Goal: Transaction & Acquisition: Purchase product/service

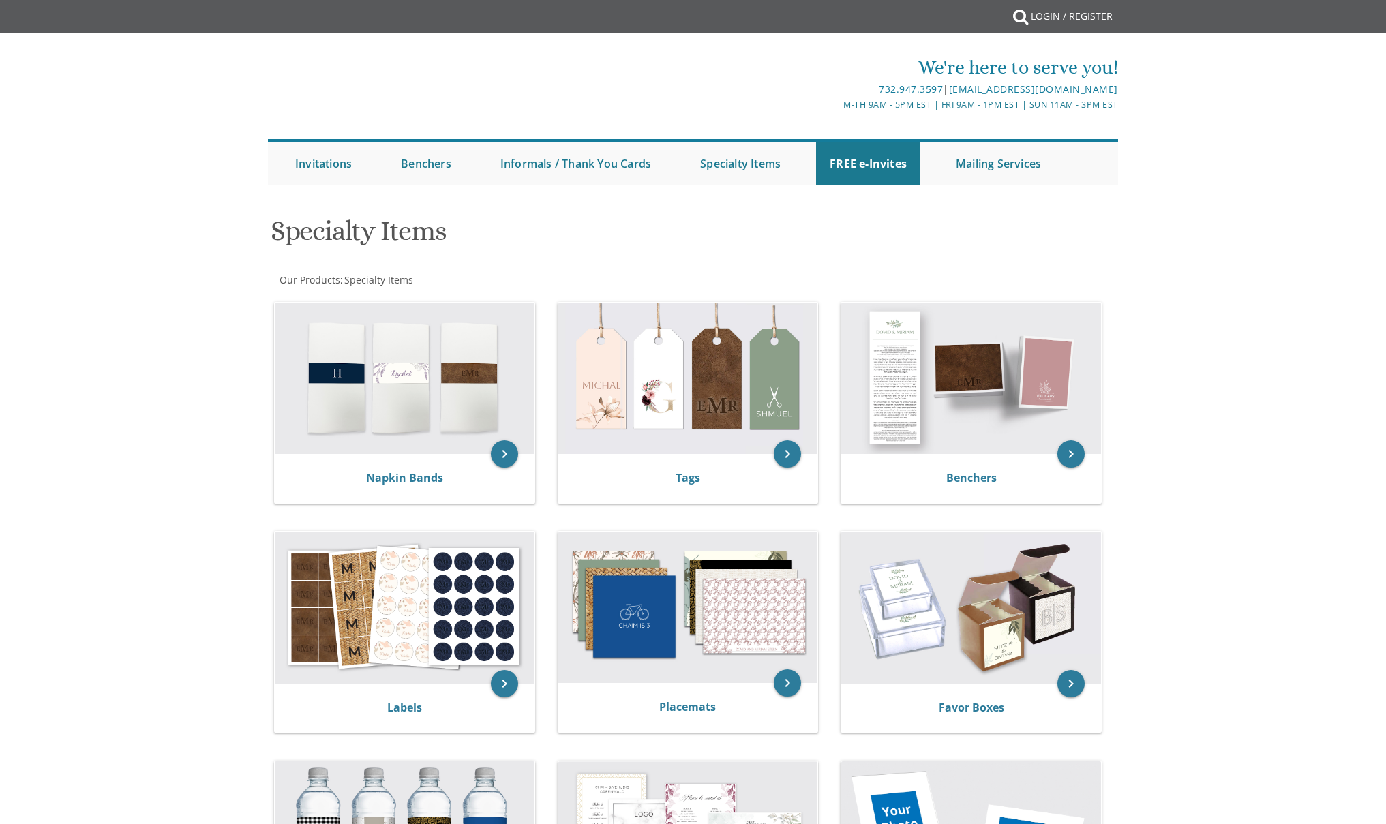
click at [743, 206] on div "Specialty Items" at bounding box center [548, 233] width 577 height 54
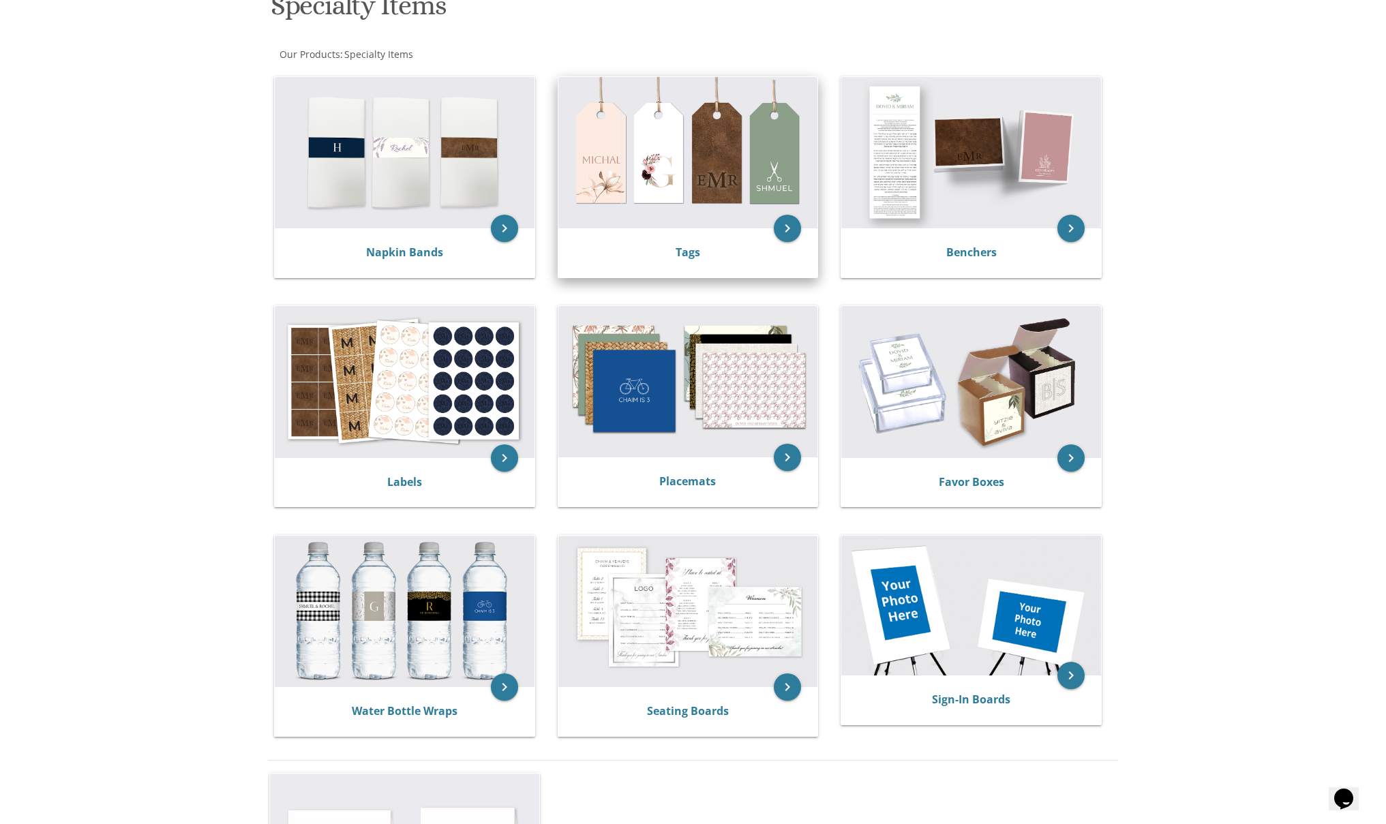
scroll to position [49, 0]
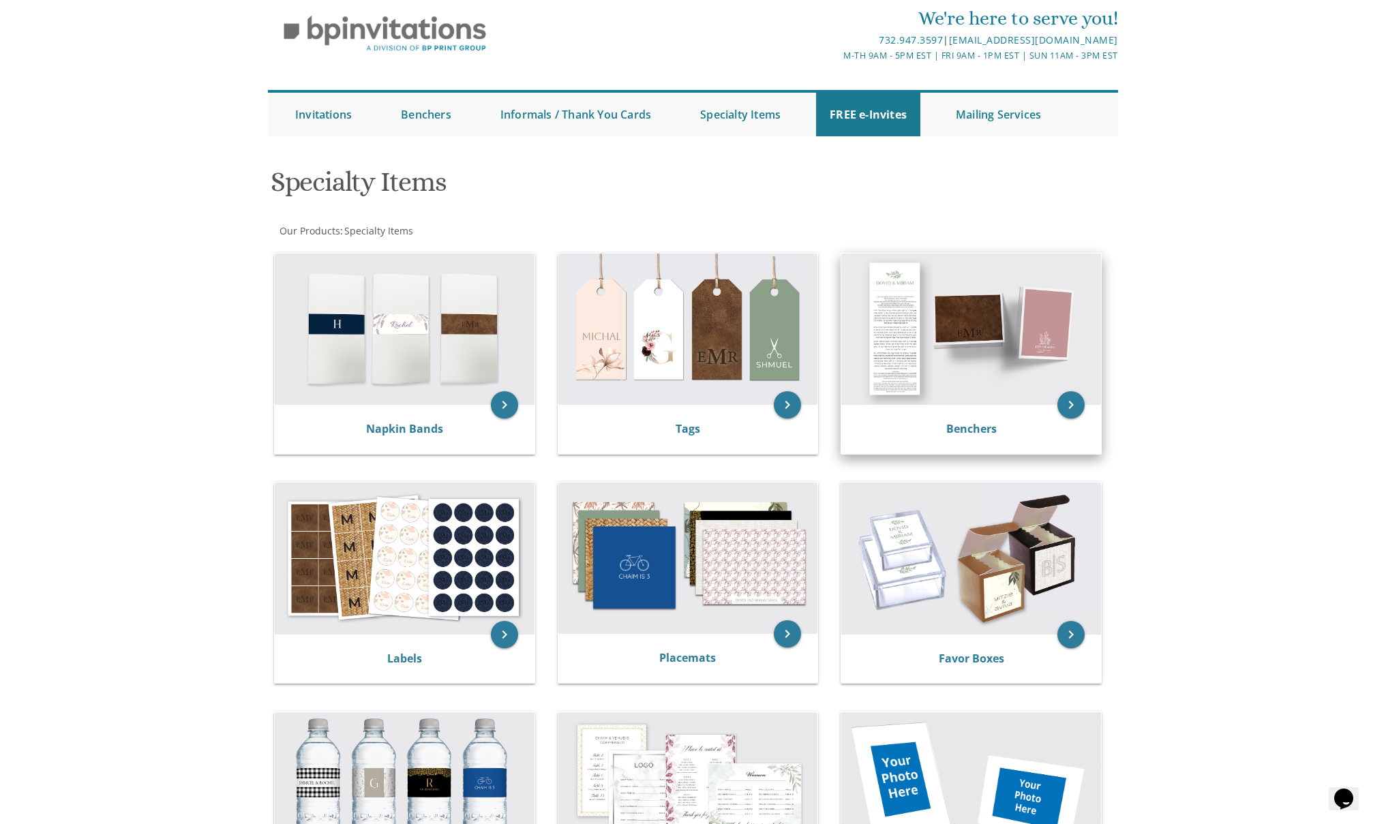
click at [994, 352] on img at bounding box center [971, 329] width 260 height 151
click at [969, 427] on link "Benchers" at bounding box center [971, 428] width 50 height 15
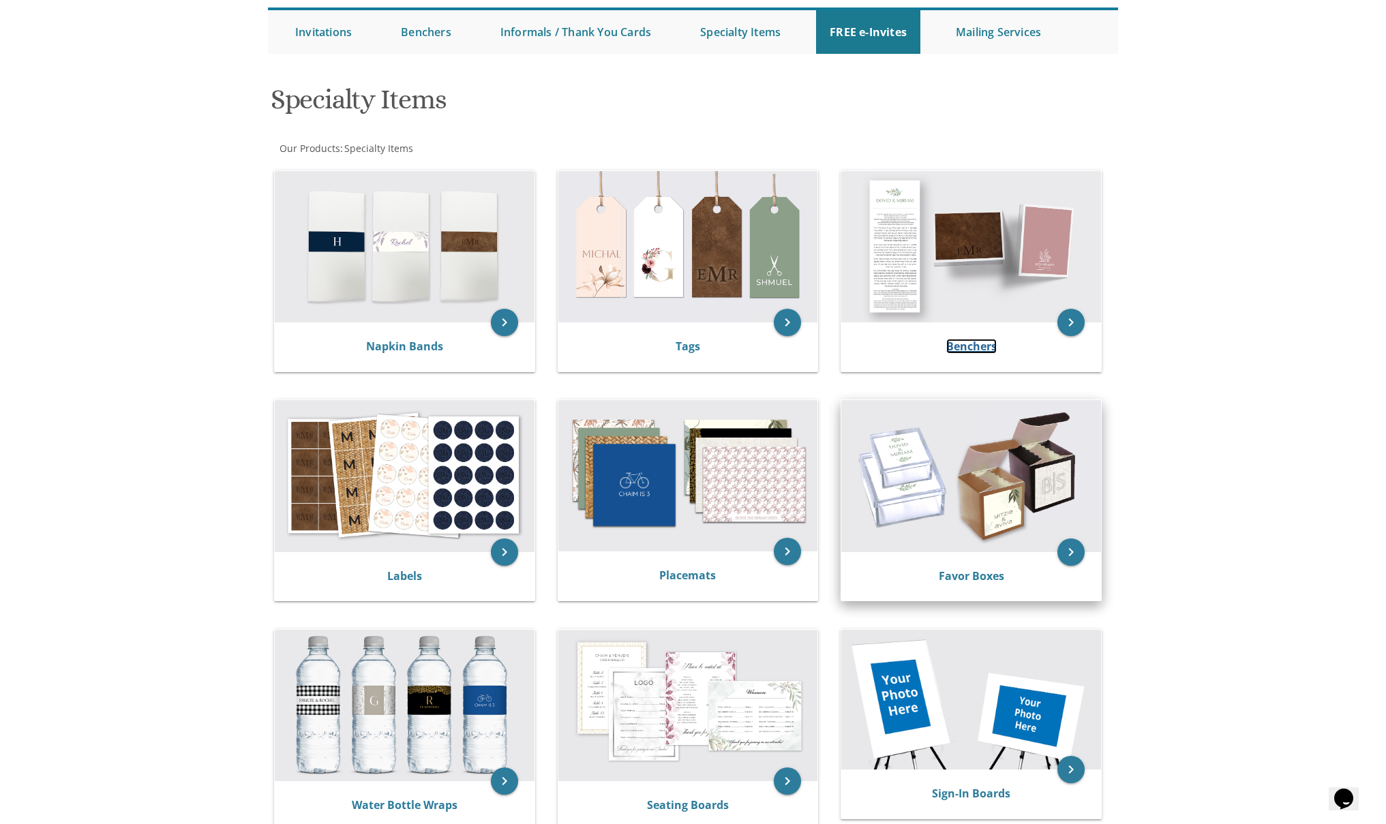
scroll to position [137, 0]
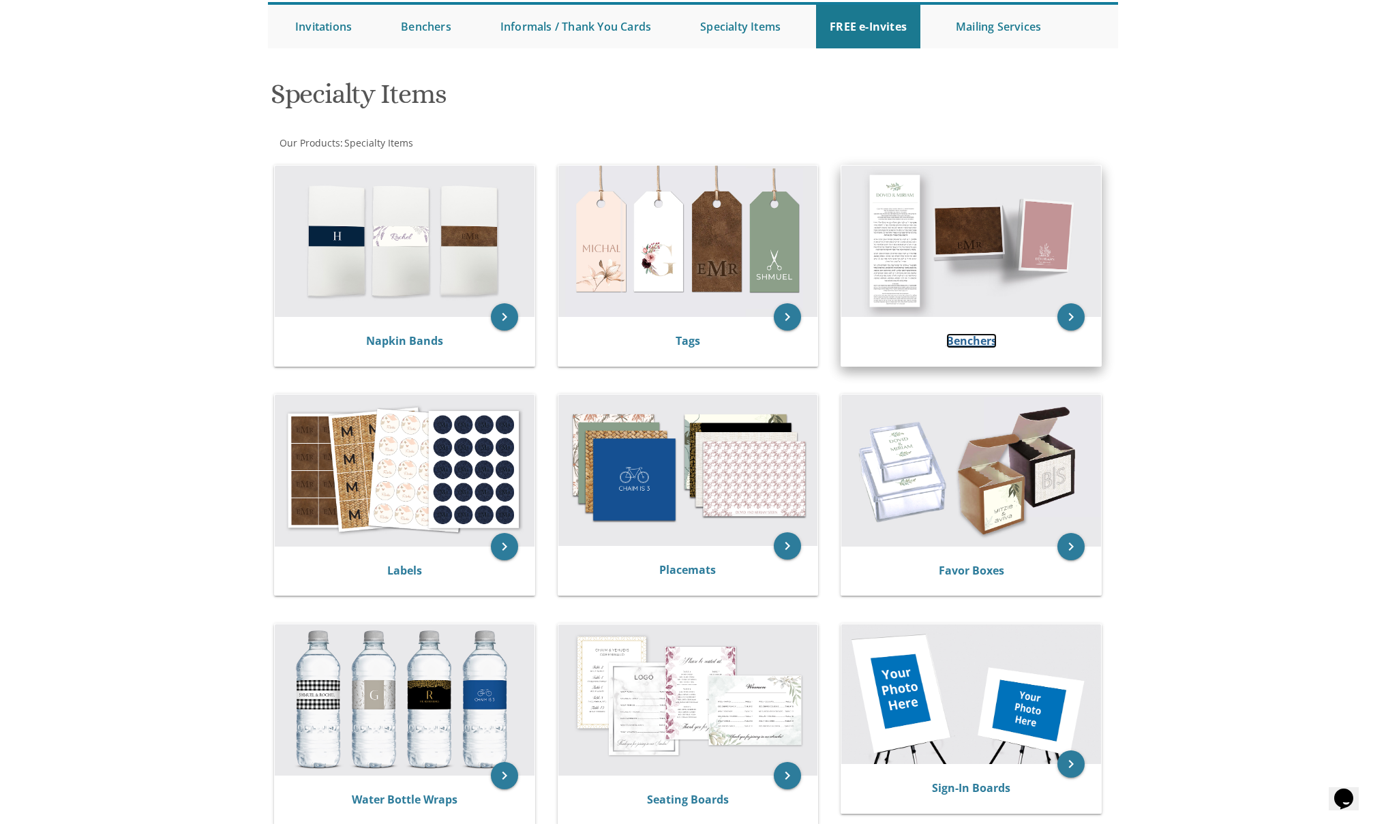
click at [956, 337] on link "Benchers" at bounding box center [971, 340] width 50 height 15
click at [1070, 324] on icon "keyboard_arrow_right" at bounding box center [1070, 316] width 27 height 27
click at [975, 342] on link "Benchers" at bounding box center [971, 340] width 50 height 15
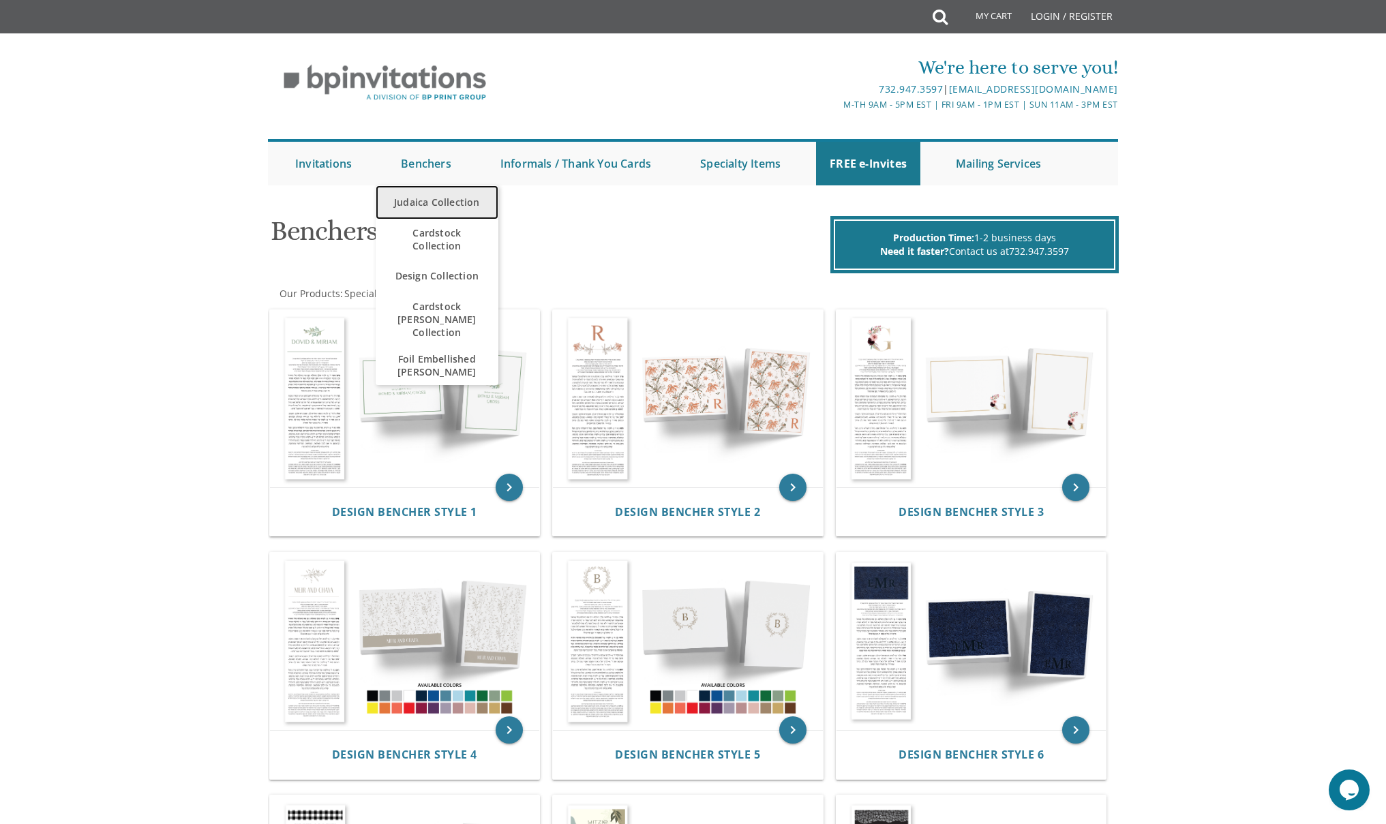
click at [434, 203] on link "Judaica Collection" at bounding box center [437, 202] width 123 height 34
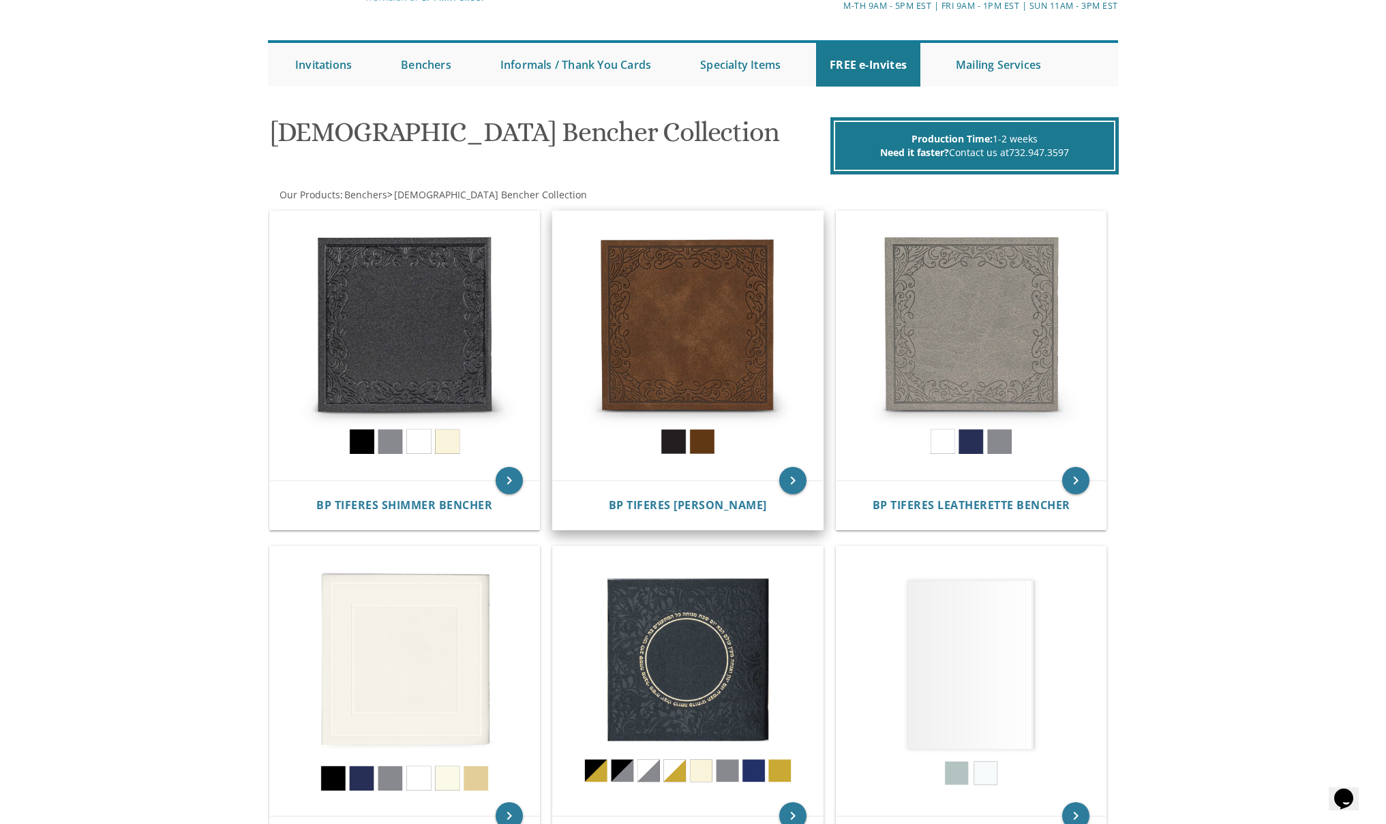
scroll to position [100, 0]
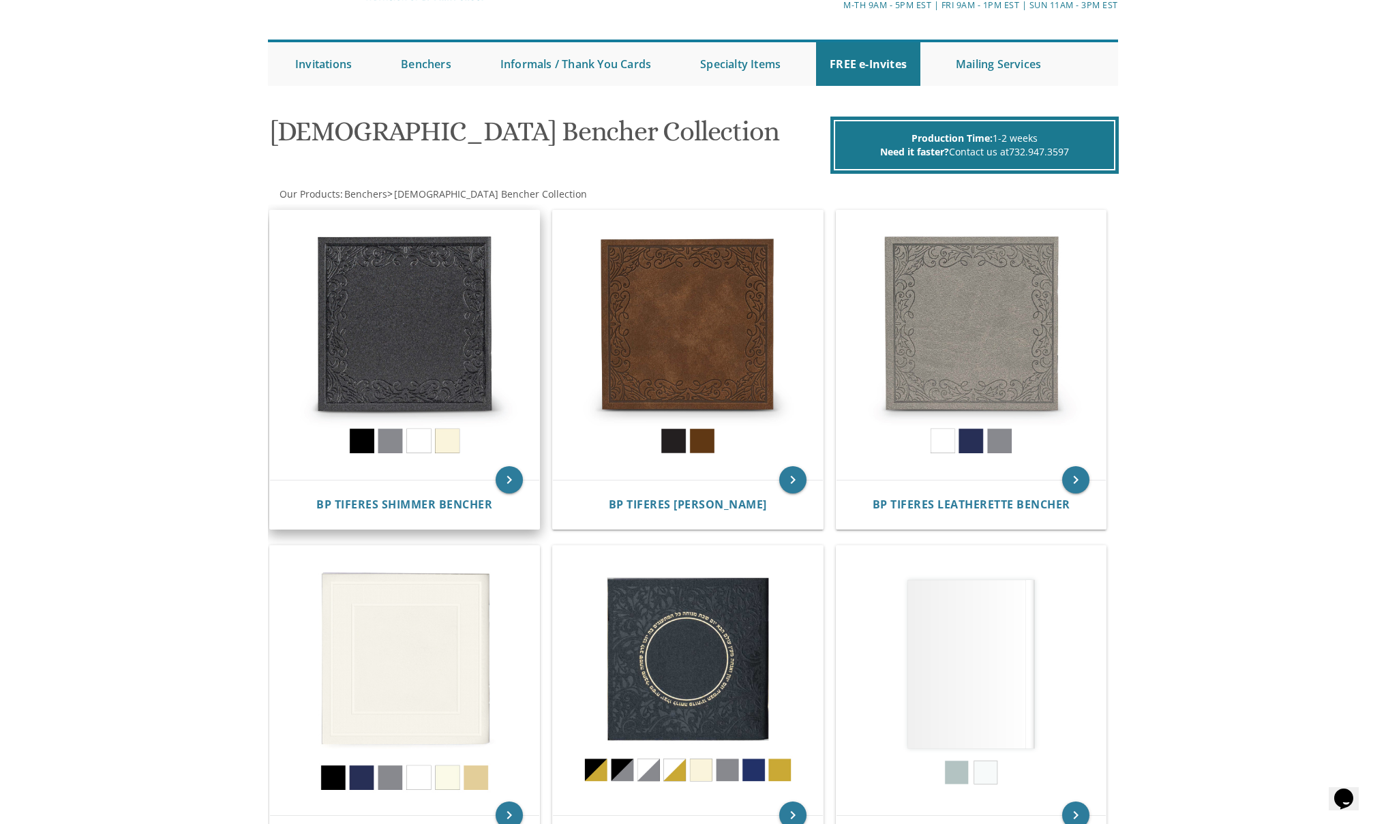
click at [457, 444] on img at bounding box center [405, 346] width 270 height 270
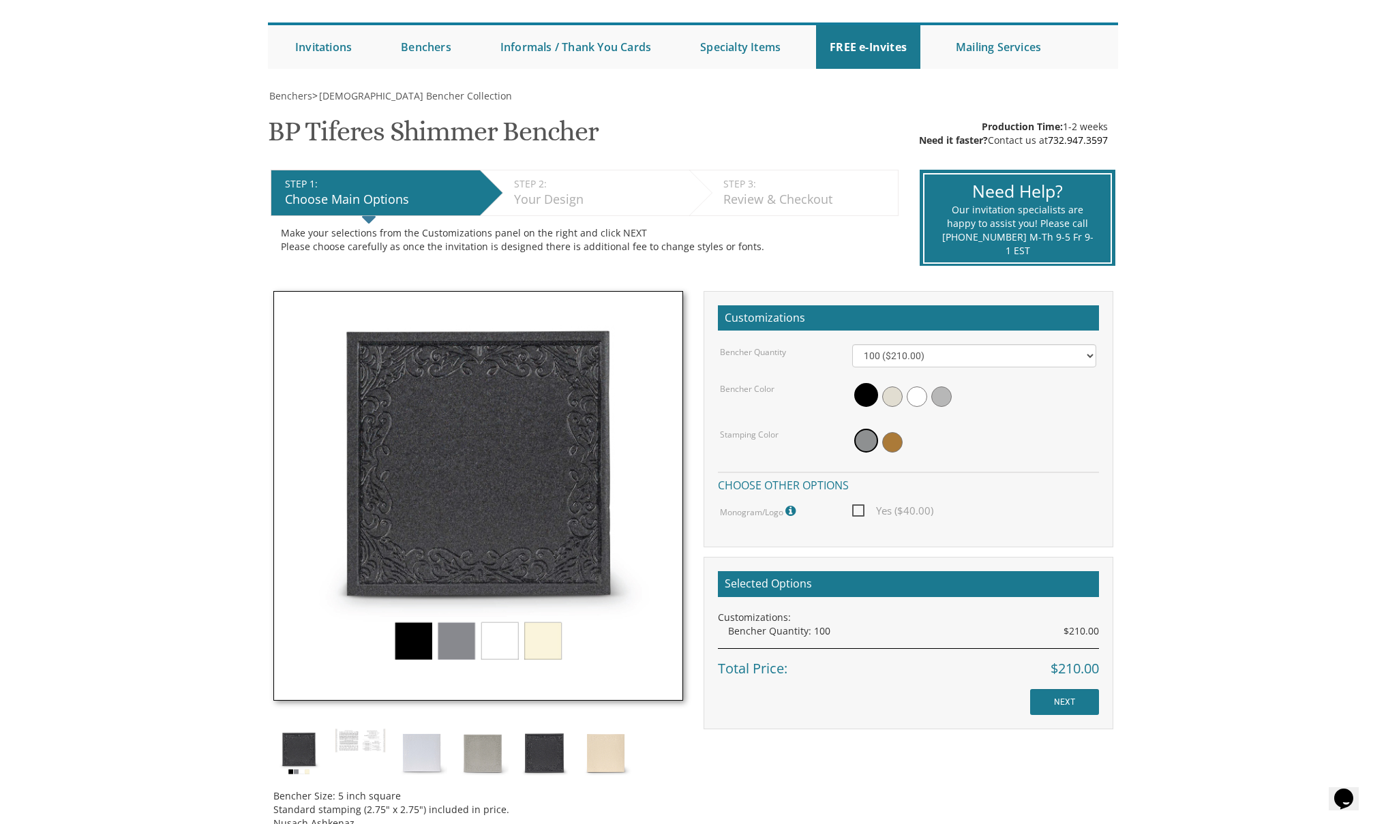
scroll to position [210, 0]
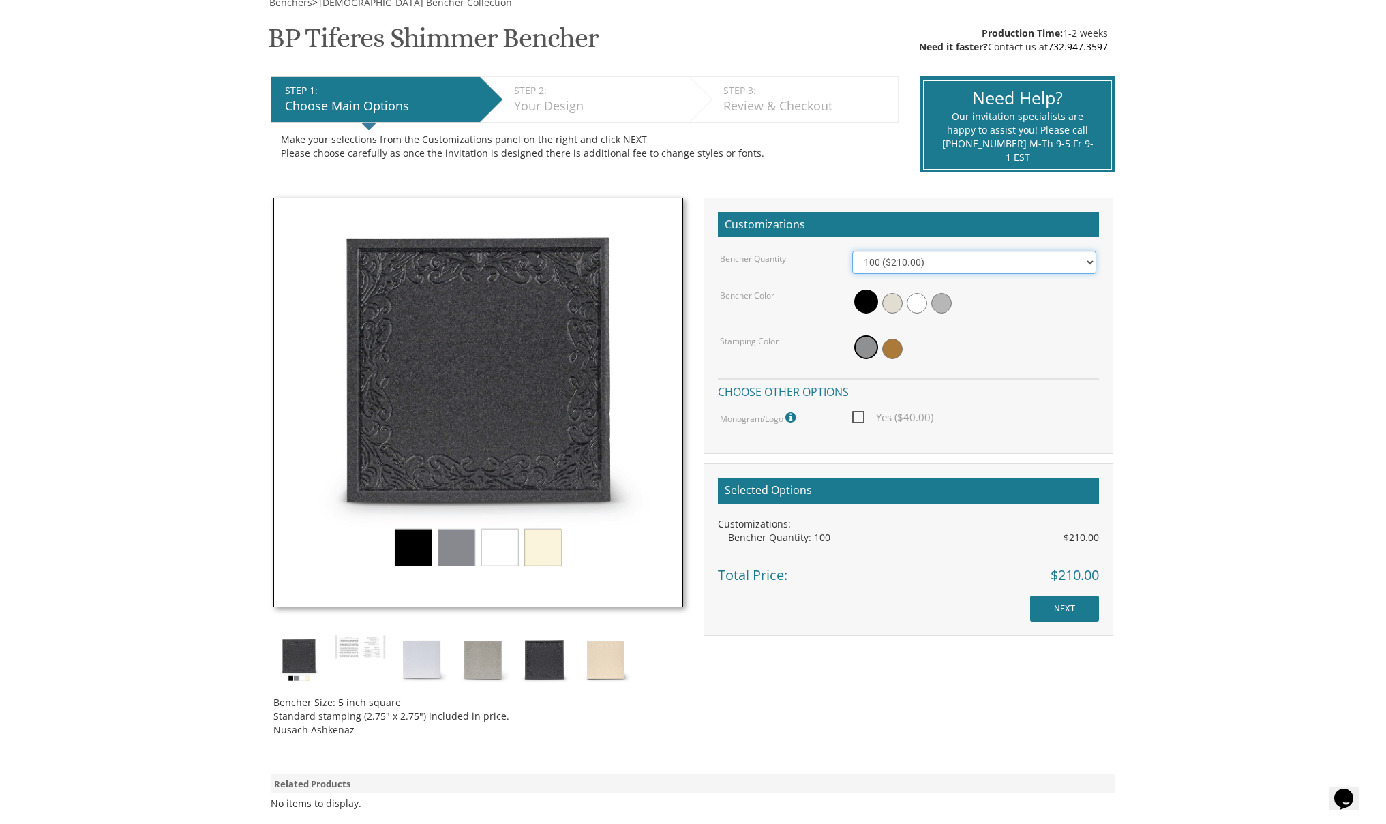
click at [926, 262] on select "100 ($210.00) 200 ($420.00) 300 ($630.00) 400 ($840.00) 500 ($1,050.00)" at bounding box center [974, 262] width 244 height 23
click at [795, 419] on icon at bounding box center [792, 418] width 14 height 12
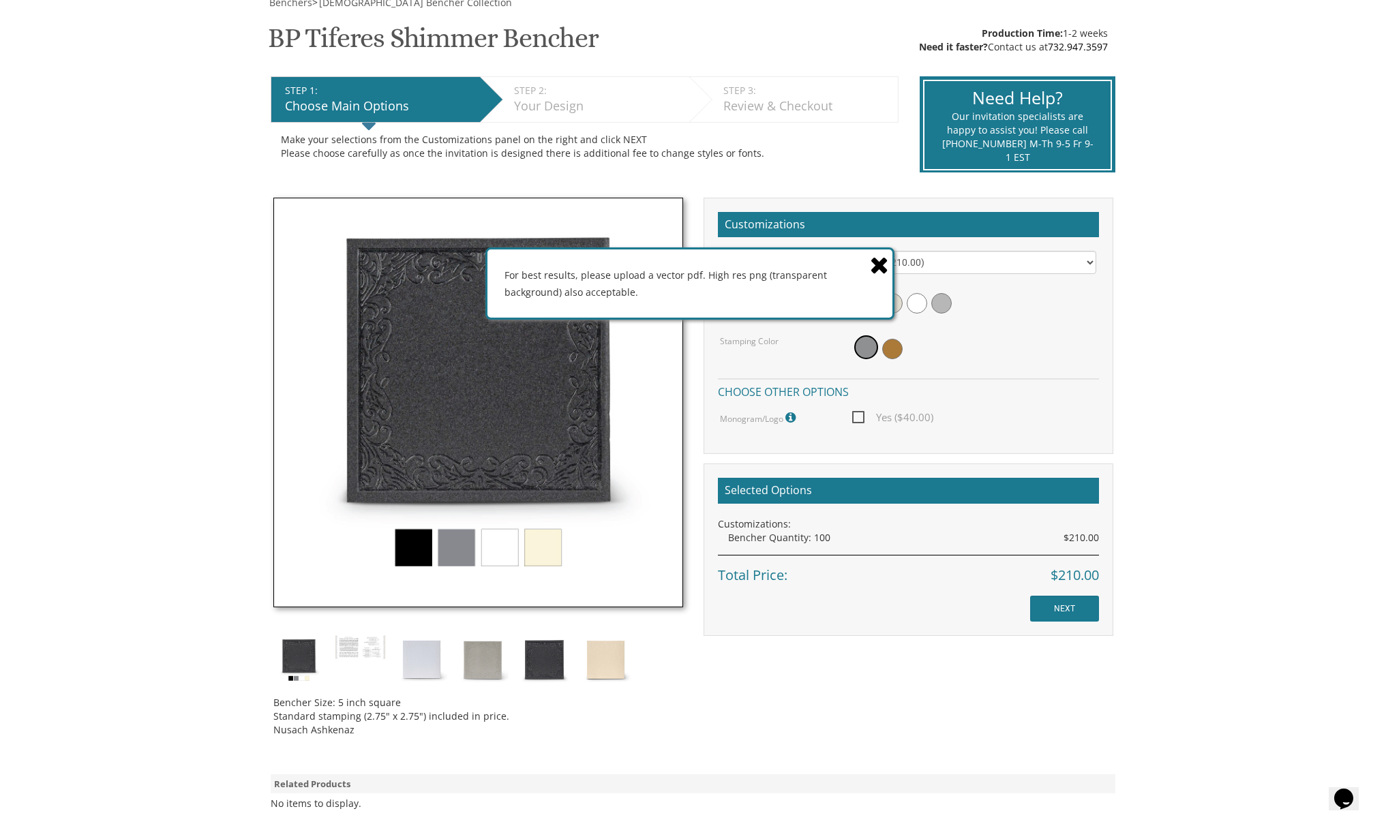
click at [879, 254] on icon at bounding box center [879, 265] width 19 height 24
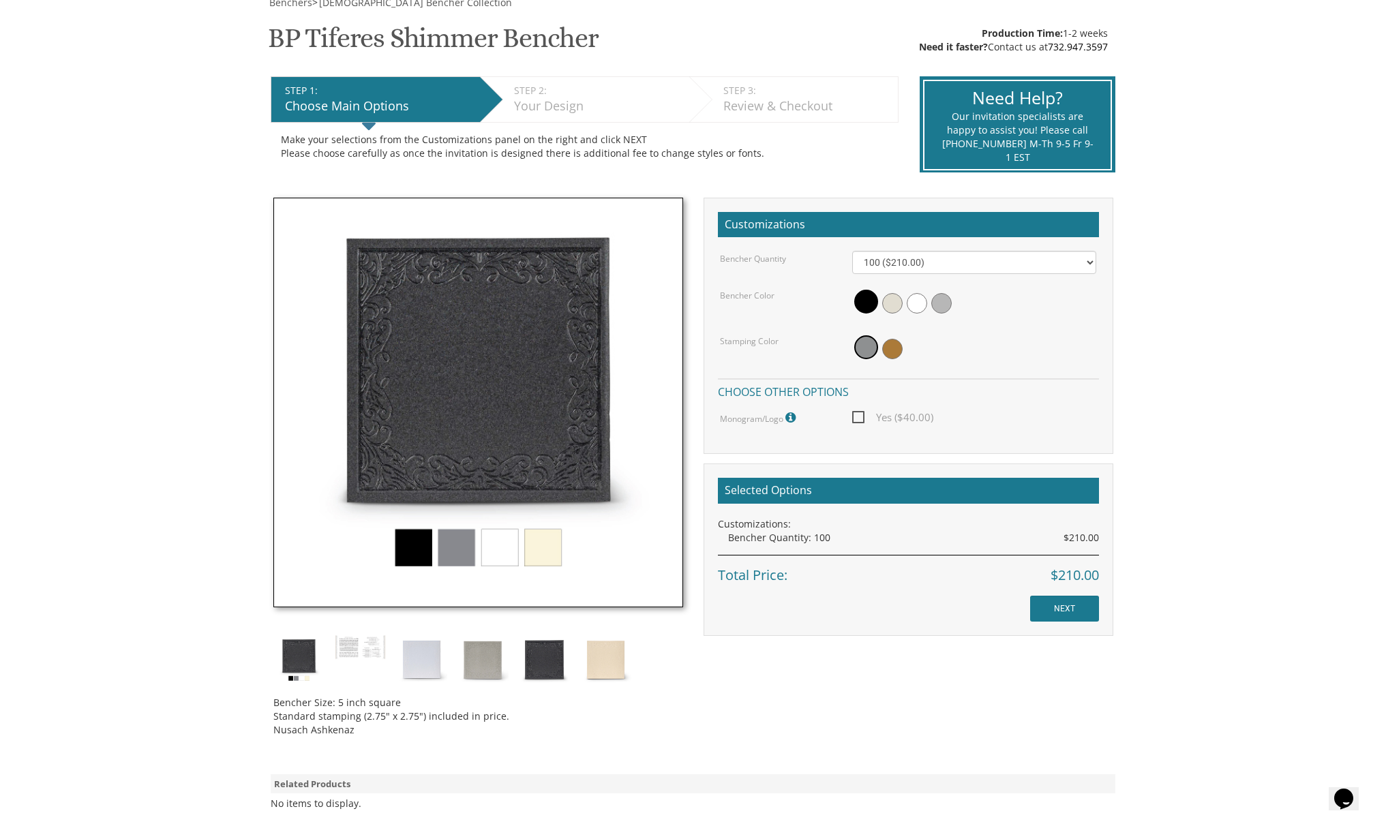
click at [551, 555] on img at bounding box center [478, 403] width 410 height 410
click at [551, 665] on img at bounding box center [544, 660] width 51 height 51
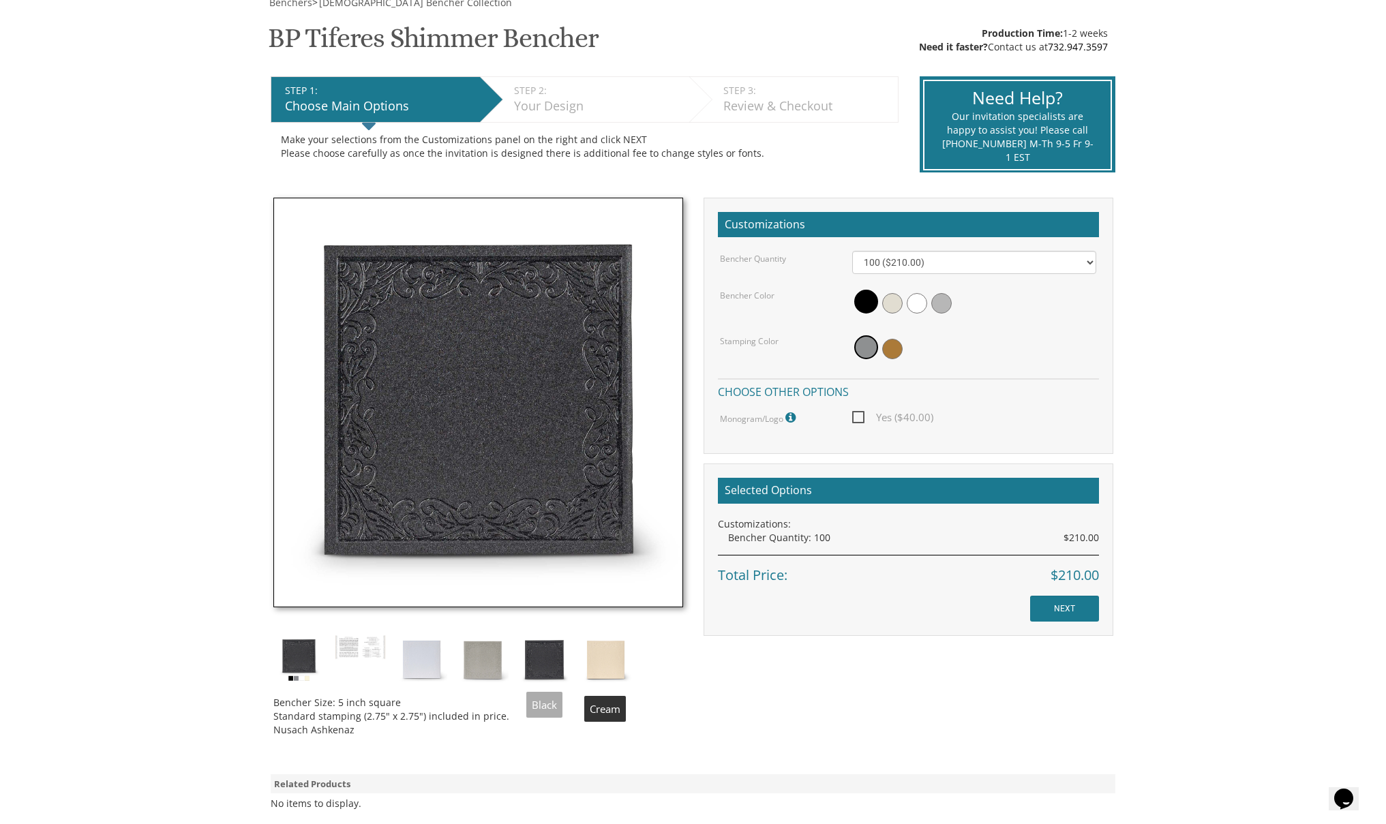
click at [609, 659] on img at bounding box center [605, 660] width 51 height 51
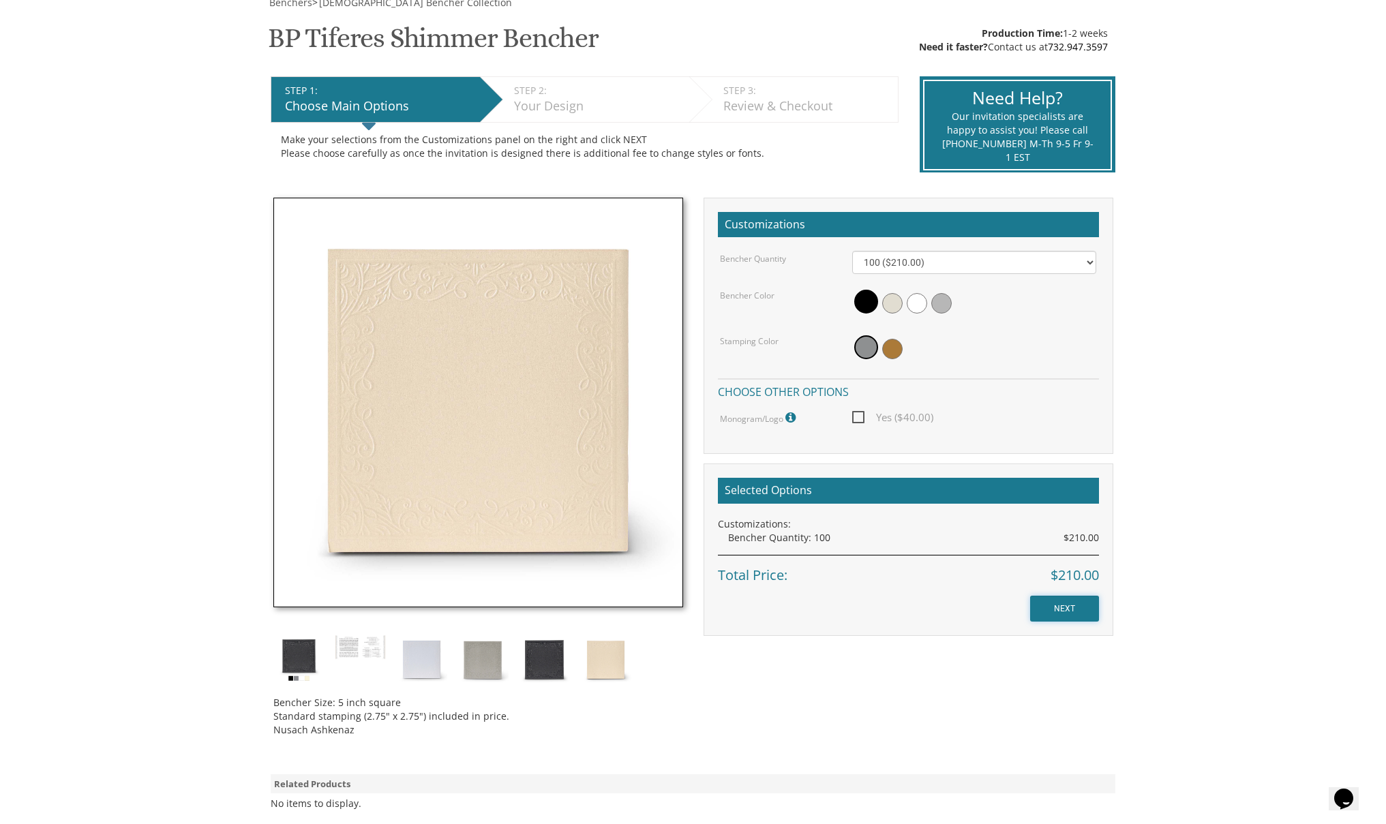
click at [1073, 608] on input "NEXT" at bounding box center [1064, 609] width 69 height 26
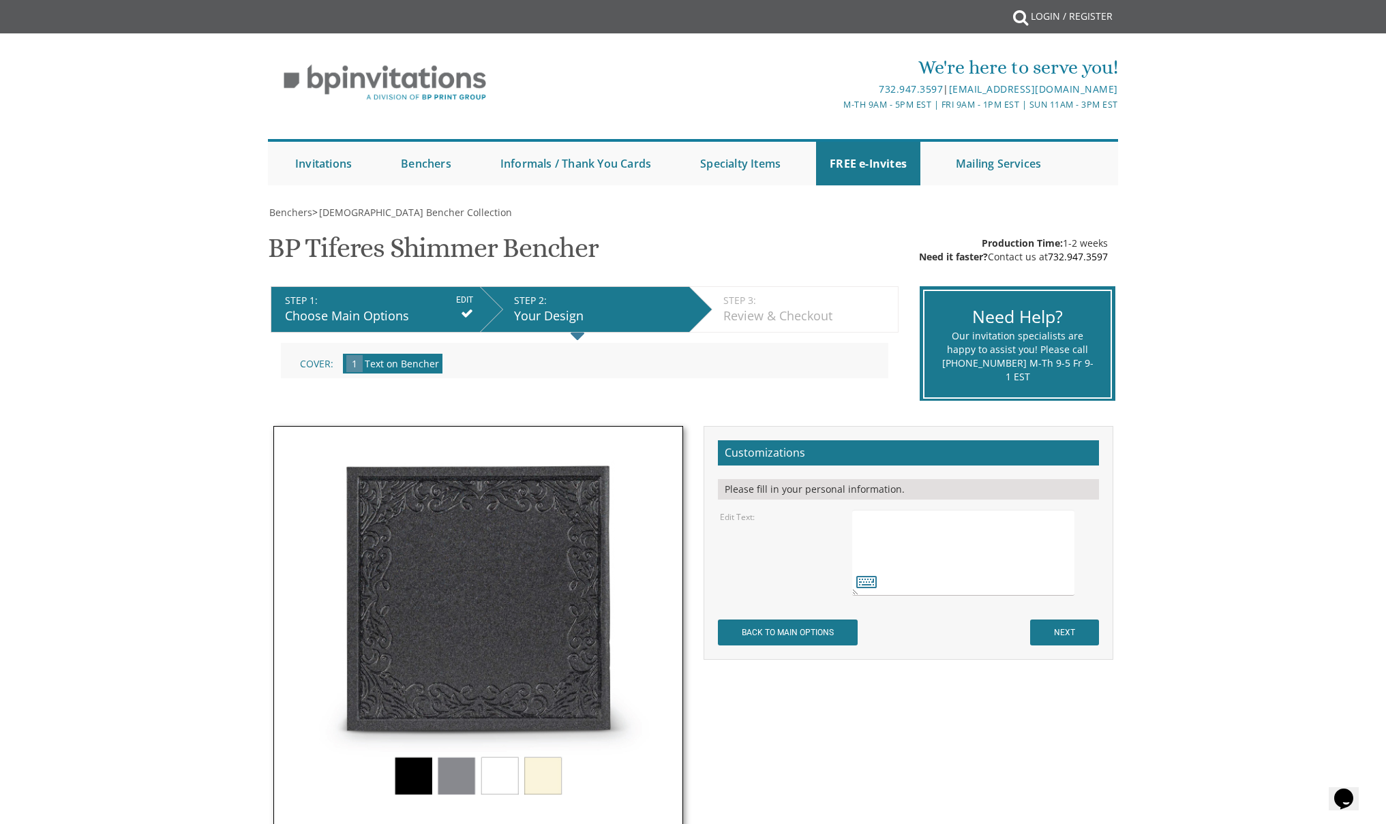
click at [905, 534] on textarea at bounding box center [963, 553] width 222 height 86
type textarea "Y"
type textarea "B"
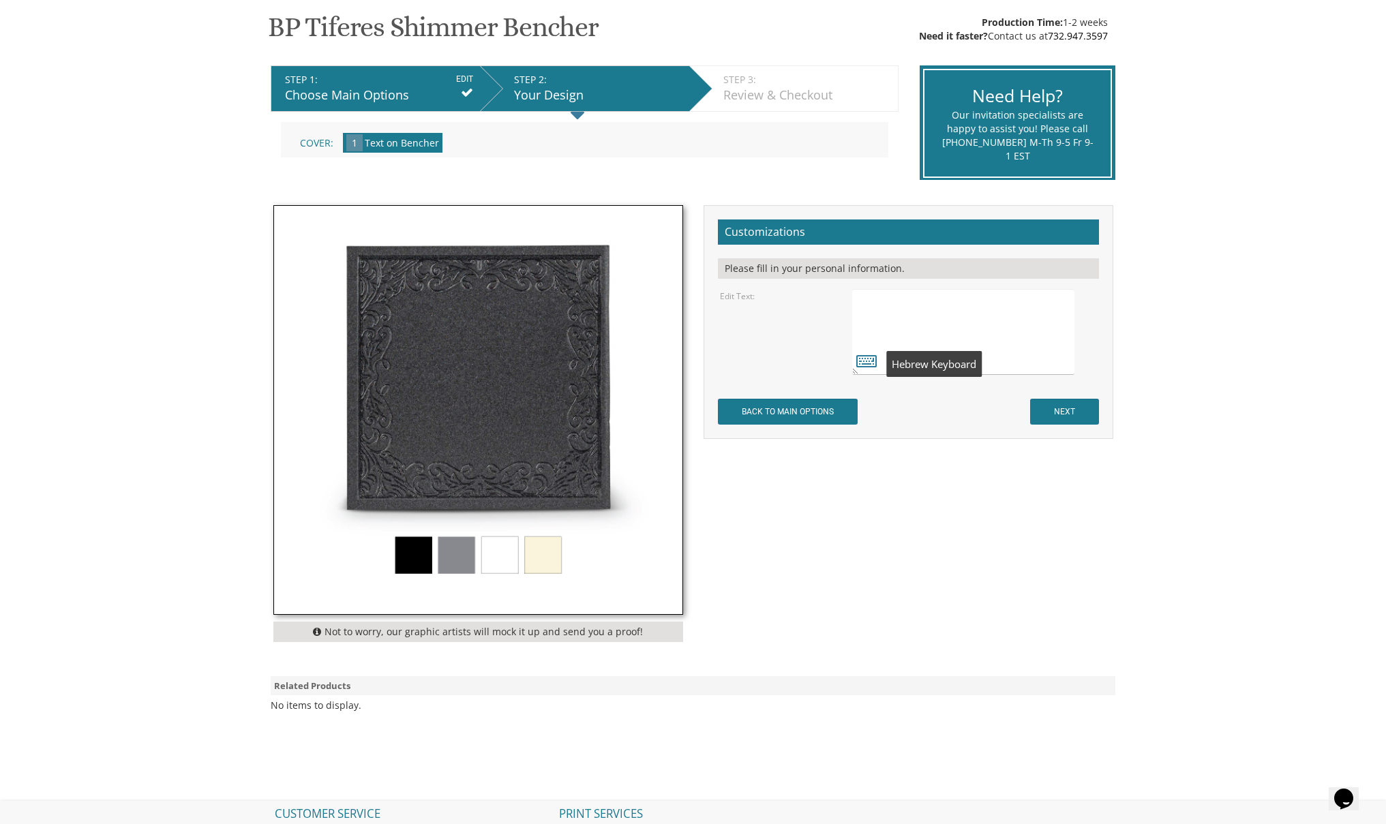
scroll to position [224, 0]
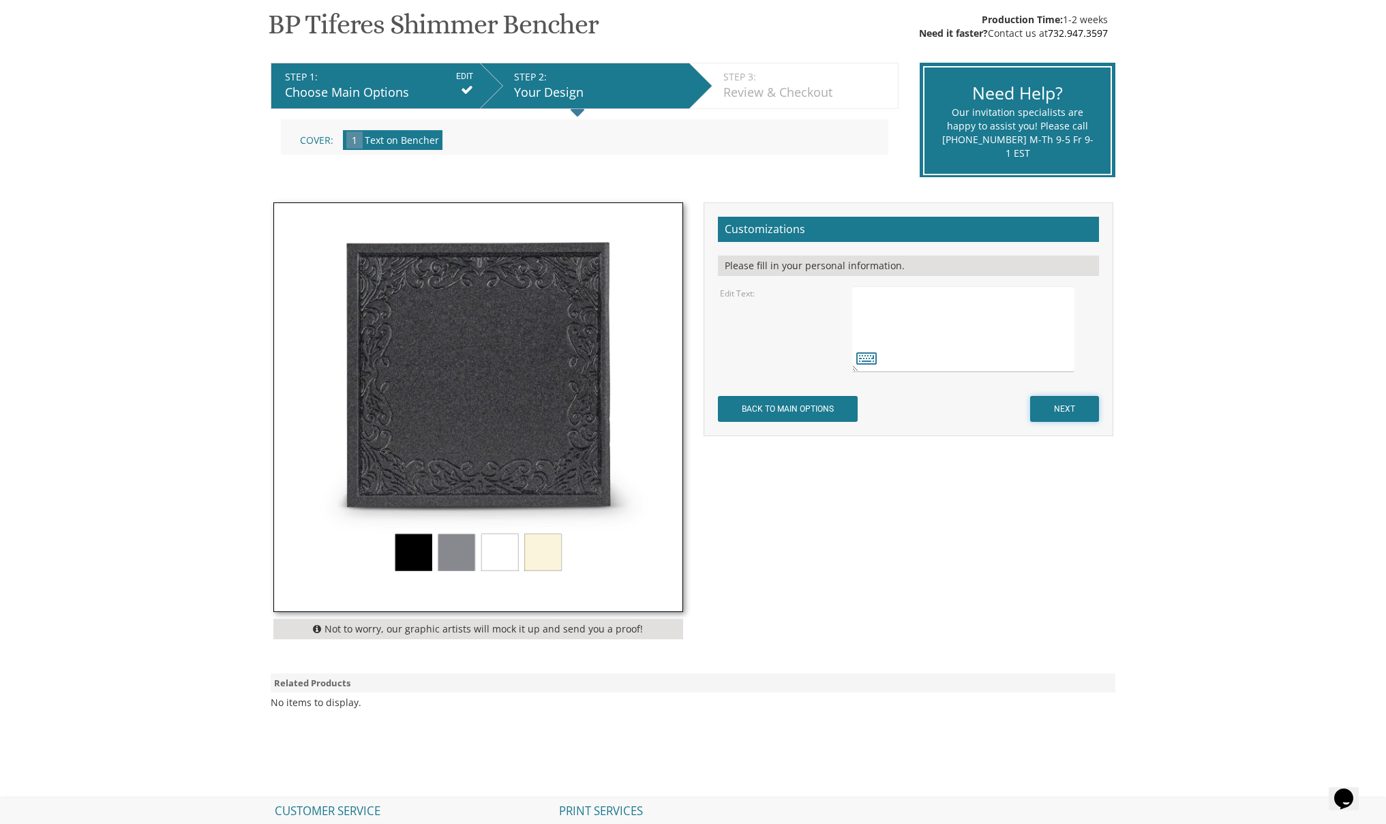
click at [1068, 410] on input "NEXT" at bounding box center [1064, 409] width 69 height 26
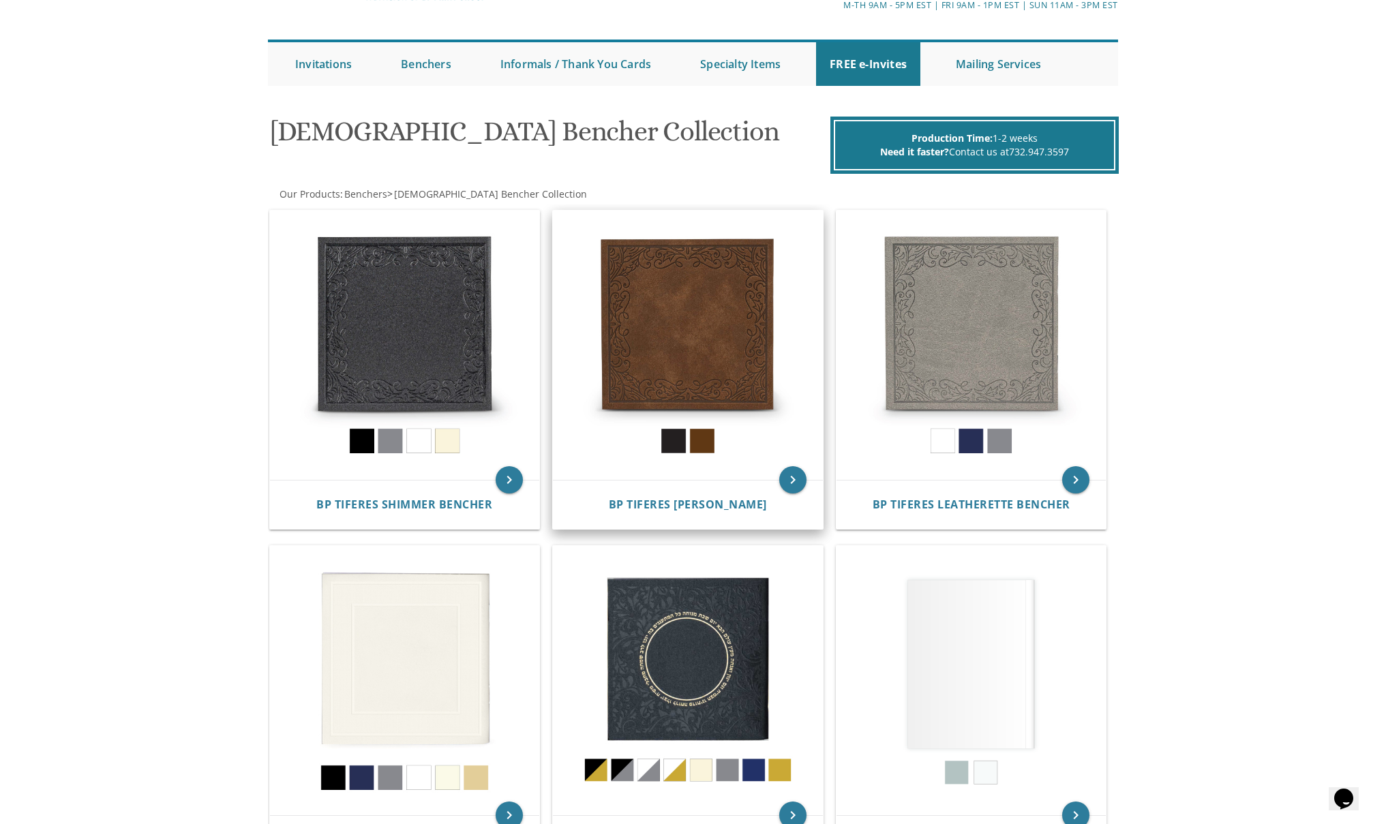
click at [676, 353] on img at bounding box center [688, 346] width 270 height 270
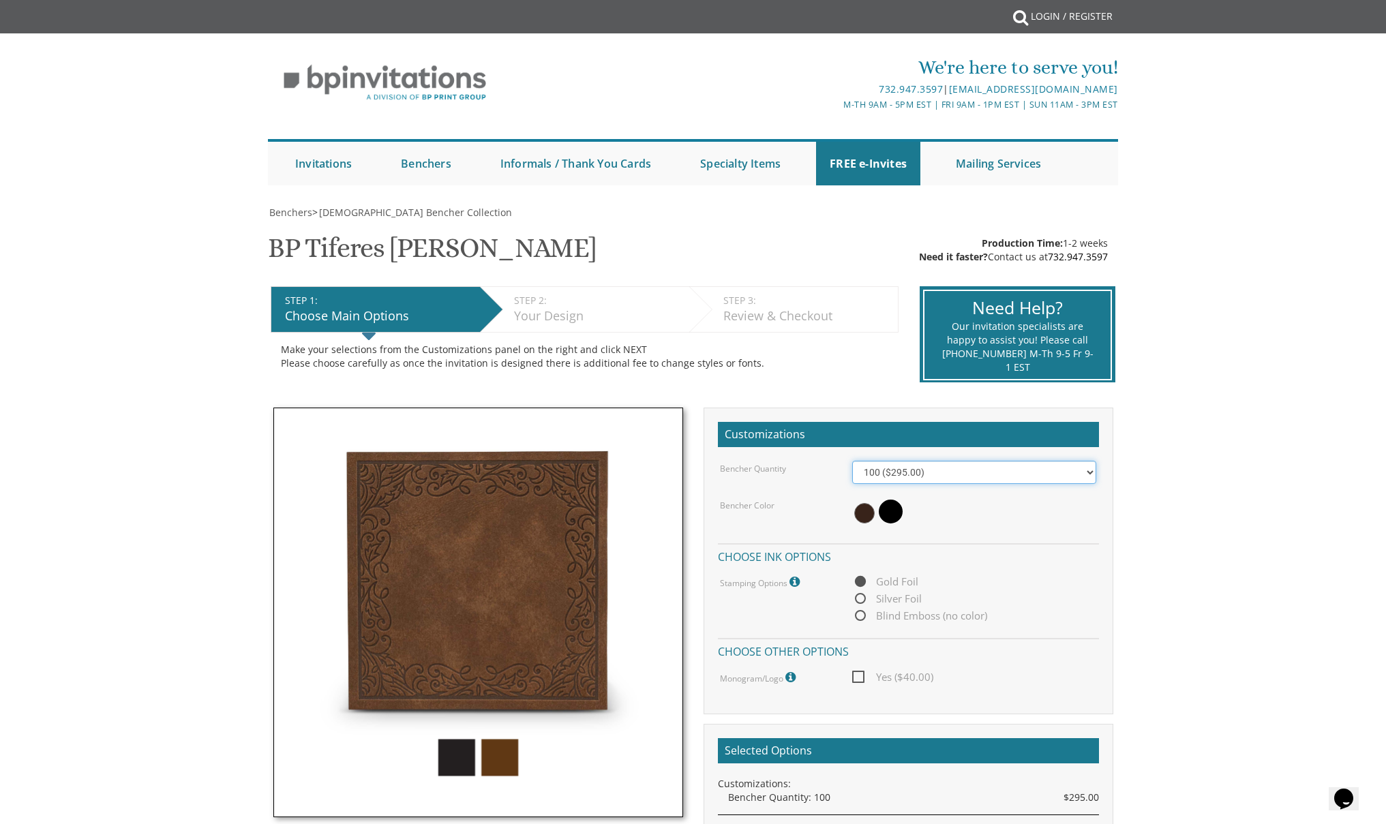
click at [900, 475] on select "100 ($295.00) 200 ($590.00) 300 ($885.00) 400 ($1,180.00) 500 ($1,475.00)" at bounding box center [974, 472] width 244 height 23
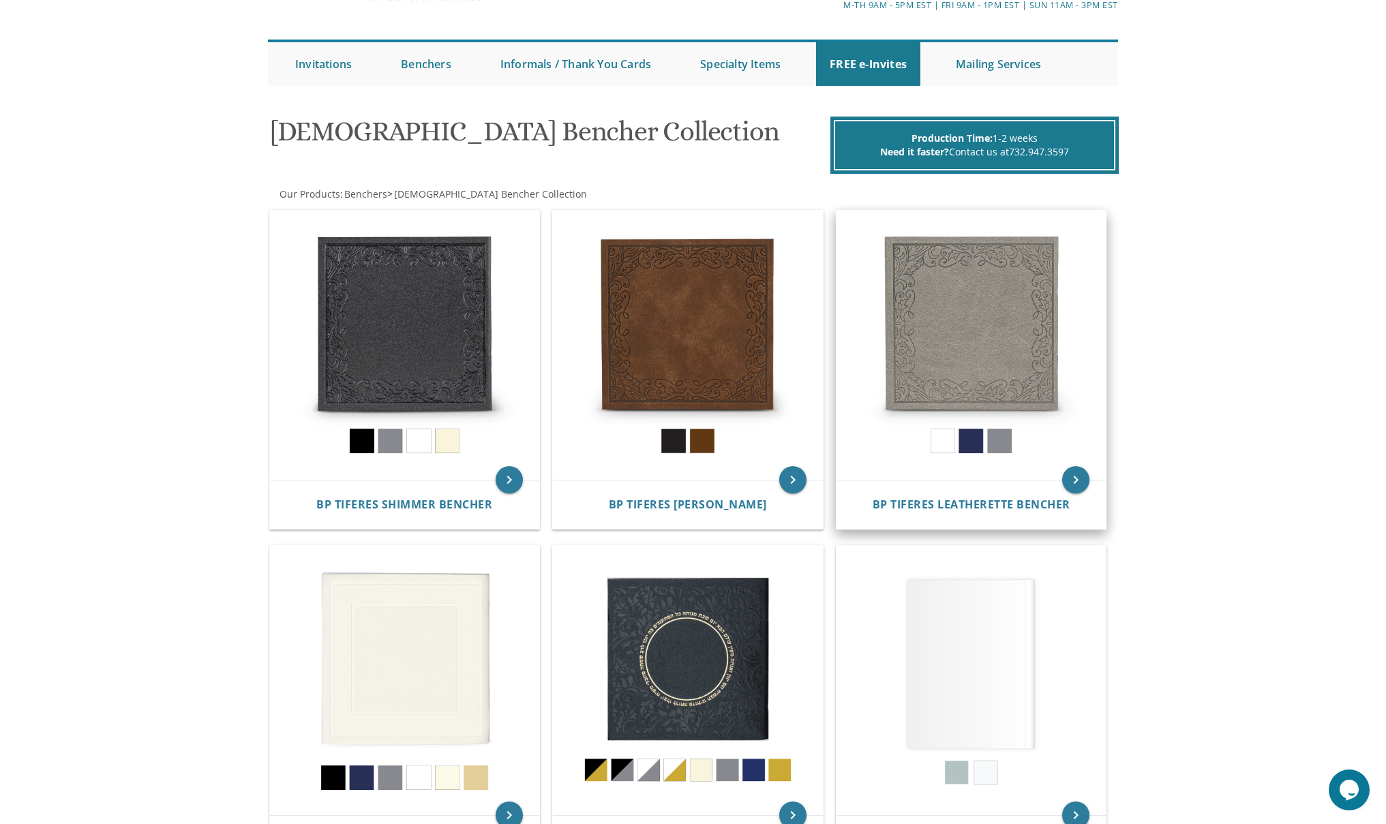
click at [956, 325] on img at bounding box center [971, 346] width 270 height 270
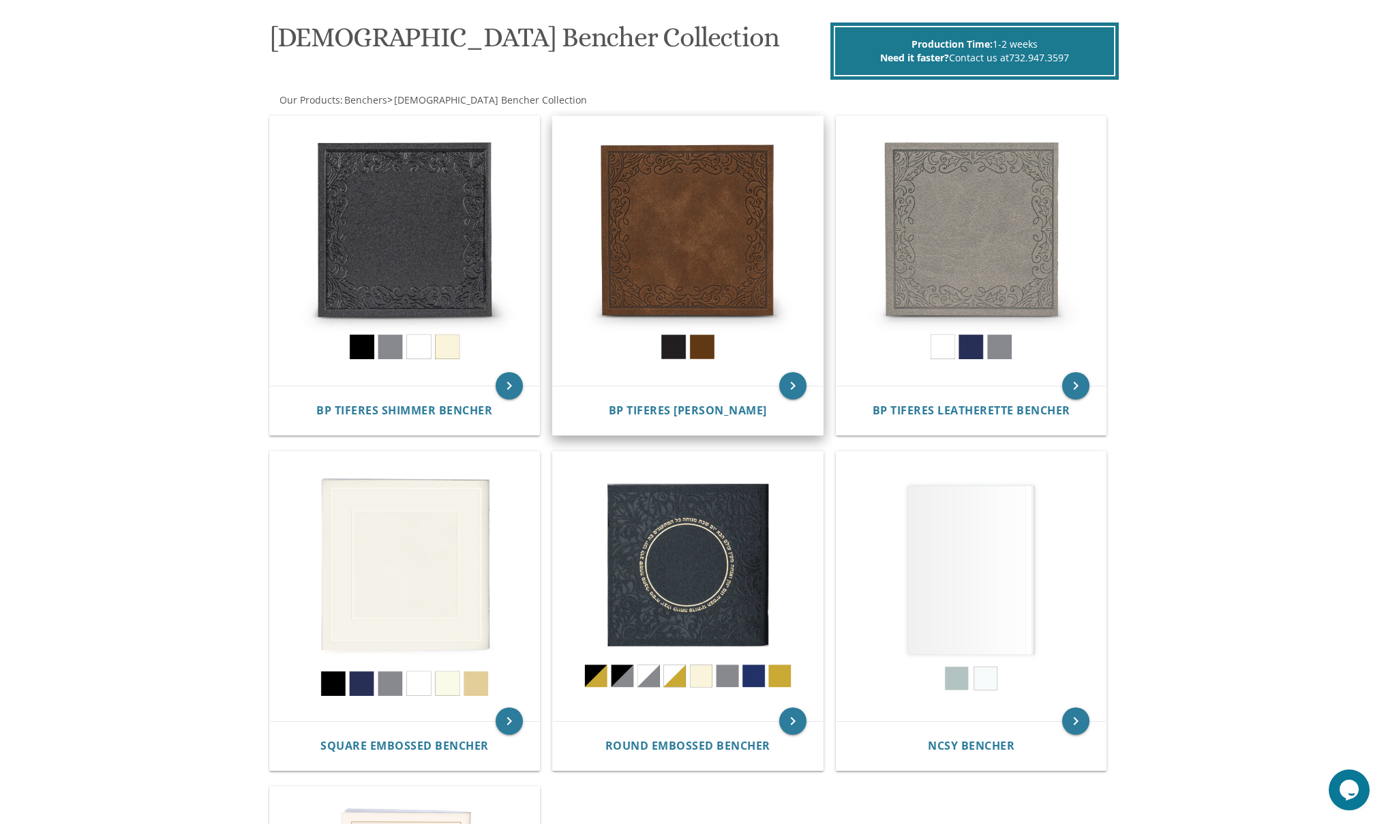
scroll to position [348, 0]
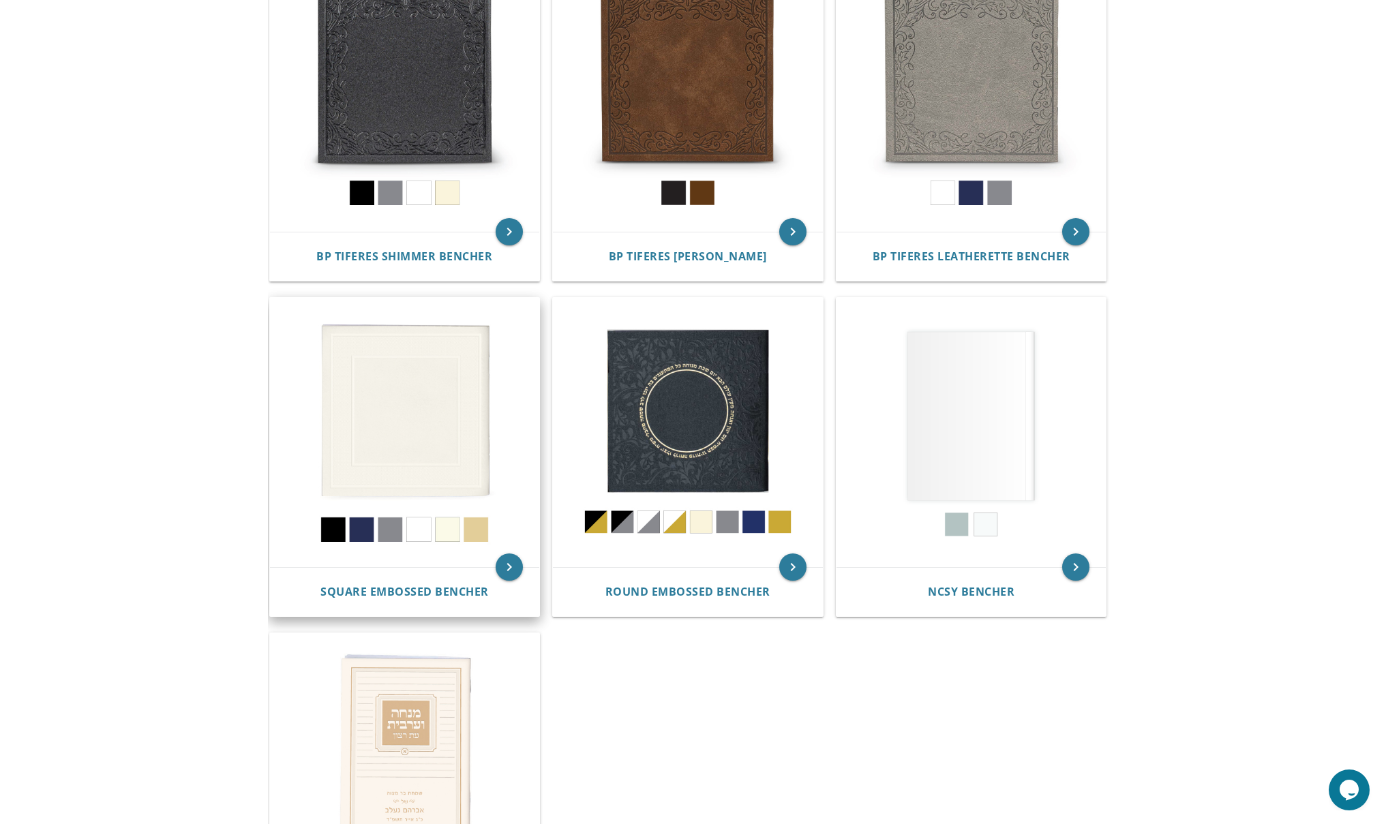
click at [457, 436] on img at bounding box center [405, 433] width 270 height 270
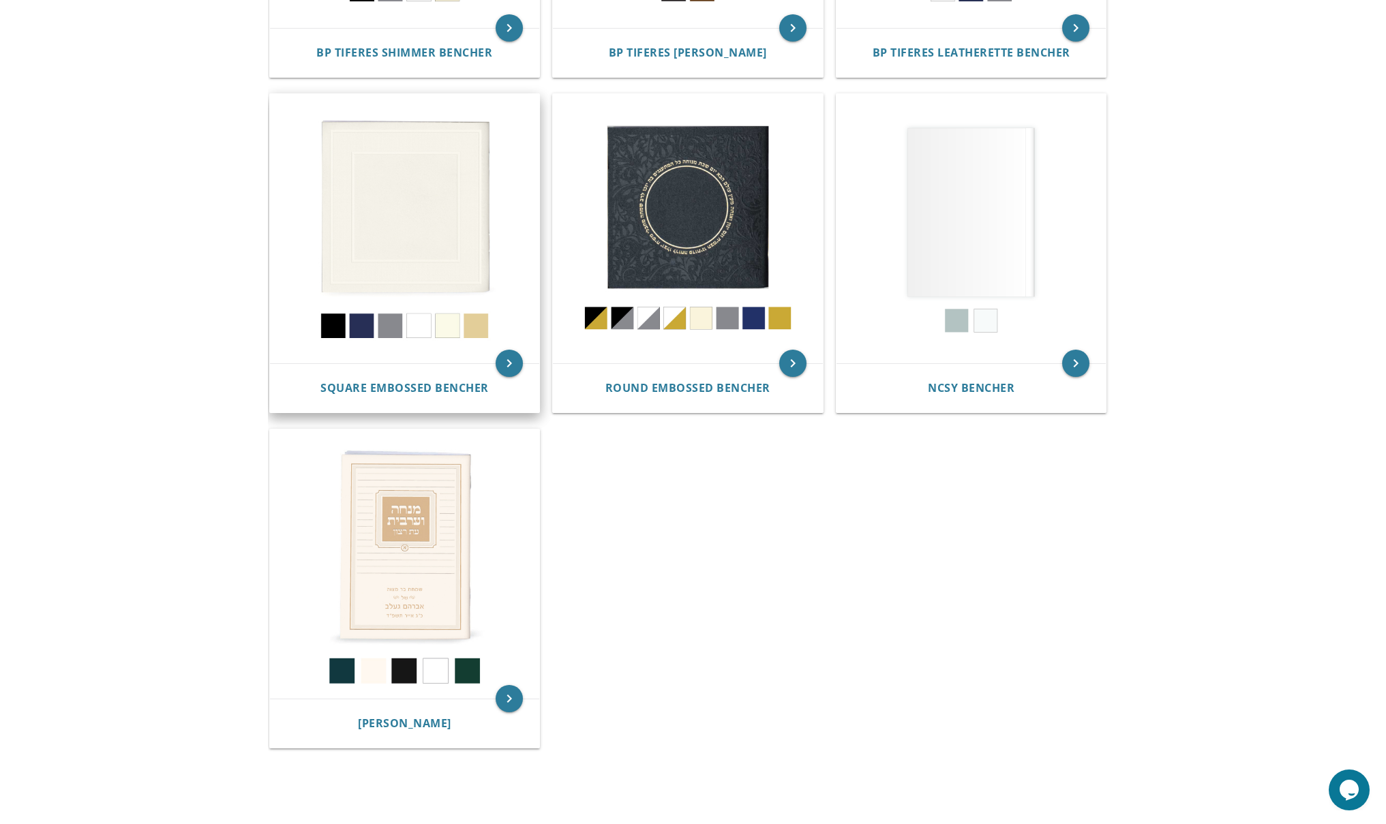
scroll to position [558, 0]
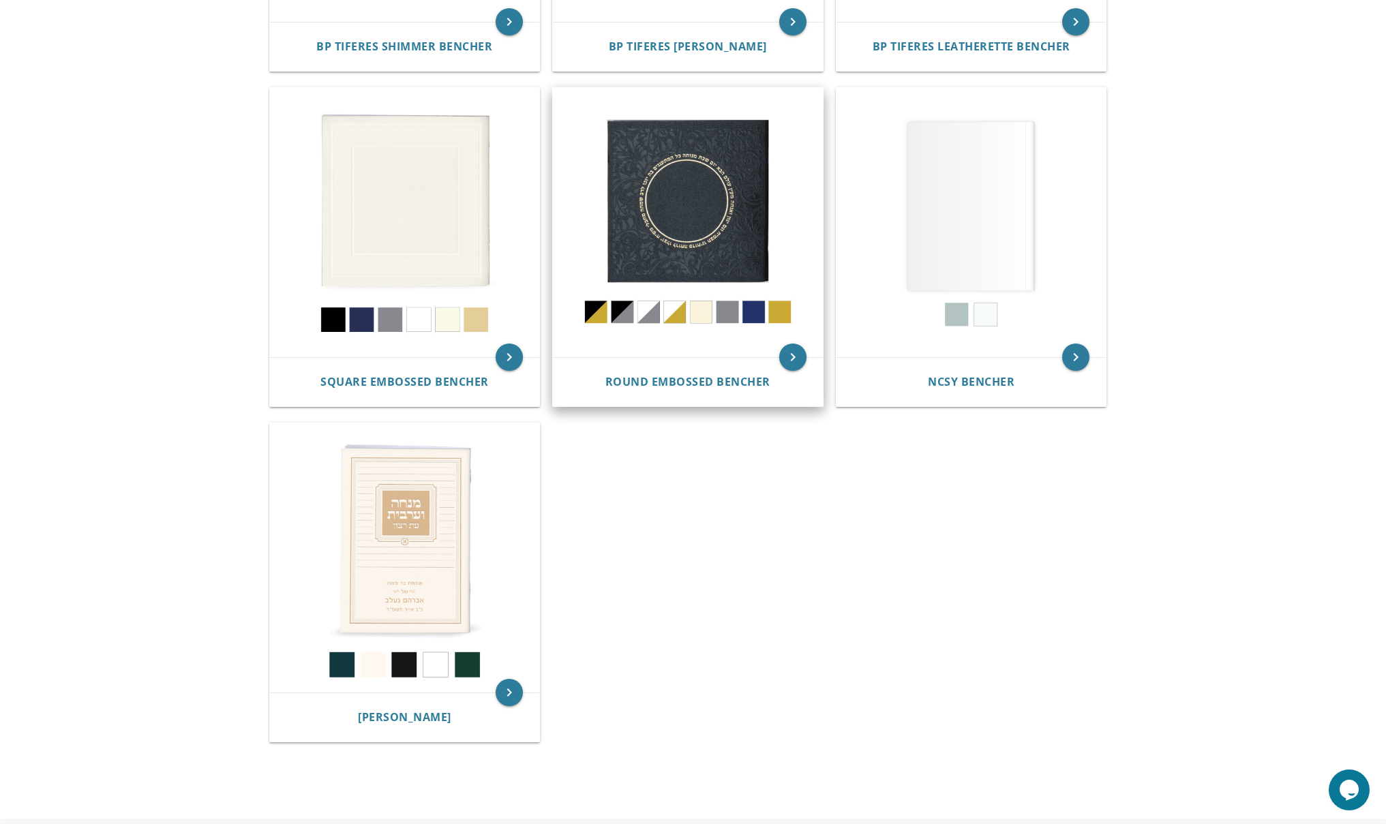
click at [661, 282] on img at bounding box center [688, 223] width 270 height 270
click at [691, 272] on img at bounding box center [688, 223] width 270 height 270
click at [701, 199] on img at bounding box center [688, 223] width 270 height 270
click at [762, 316] on img at bounding box center [688, 223] width 270 height 270
click at [680, 247] on img at bounding box center [688, 223] width 270 height 270
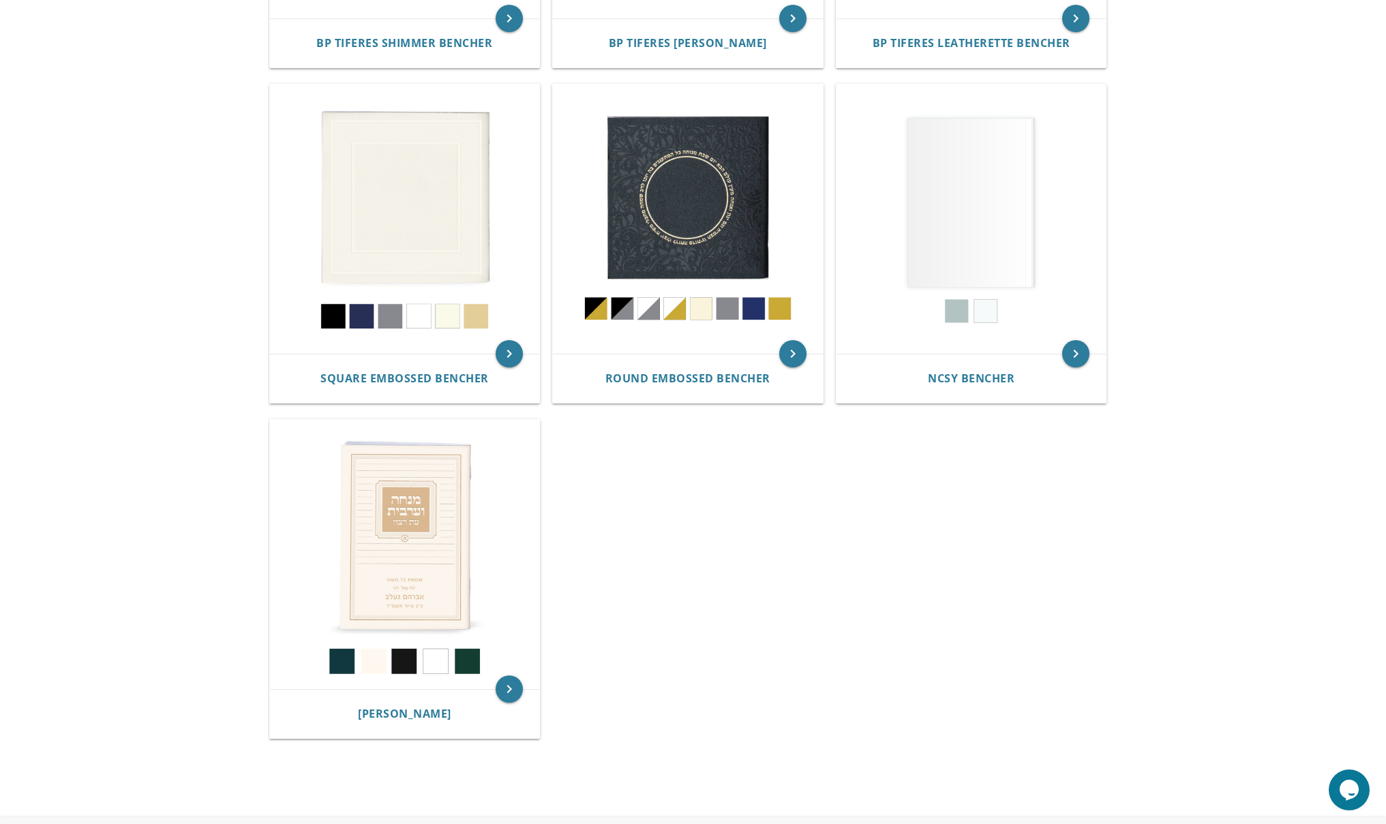
scroll to position [475, 0]
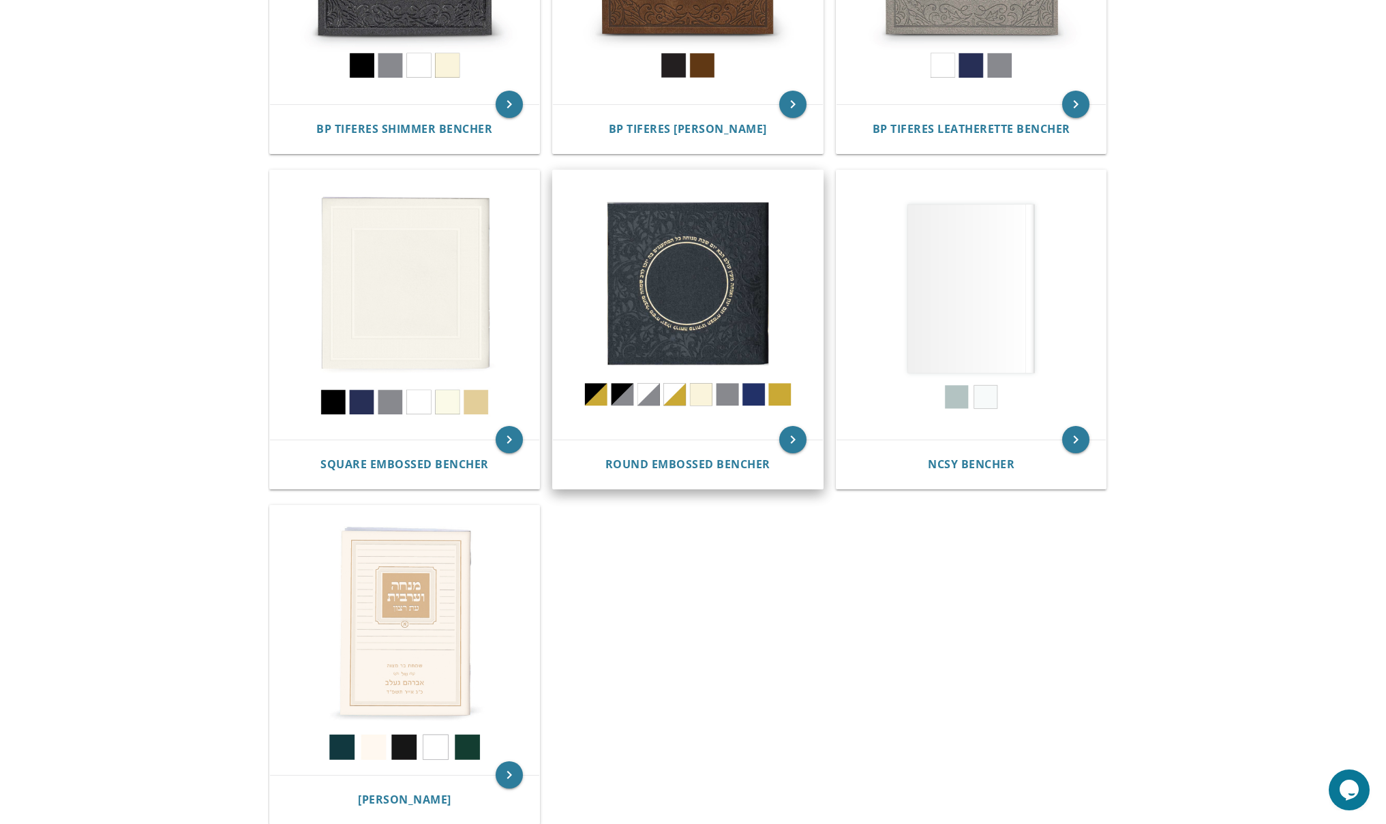
click at [667, 281] on img at bounding box center [688, 305] width 270 height 270
click at [728, 287] on img at bounding box center [688, 305] width 270 height 270
click at [783, 397] on img at bounding box center [688, 305] width 270 height 270
click at [686, 290] on img at bounding box center [688, 305] width 270 height 270
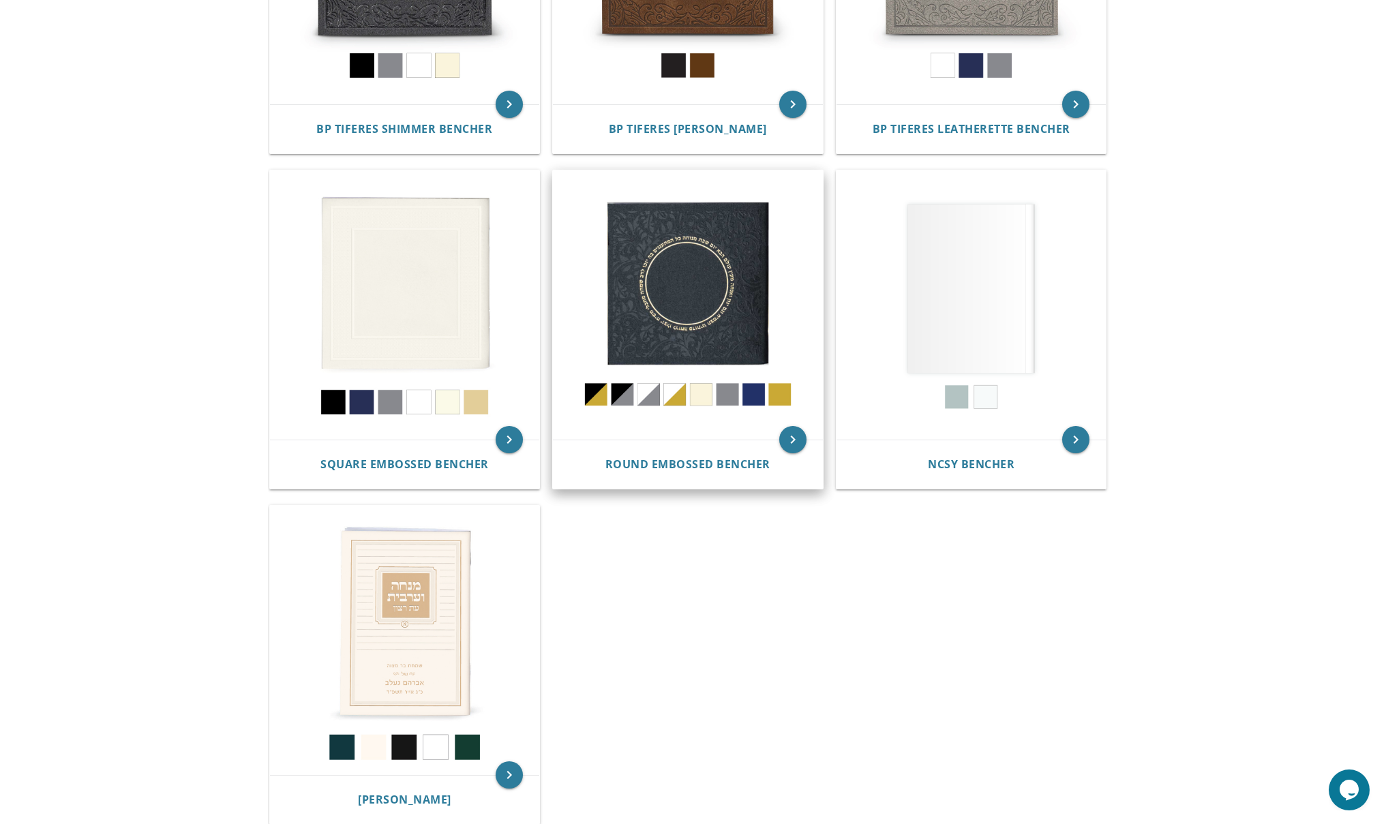
click at [617, 392] on img at bounding box center [688, 305] width 270 height 270
click at [603, 397] on img at bounding box center [688, 305] width 270 height 270
click at [746, 338] on img at bounding box center [688, 305] width 270 height 270
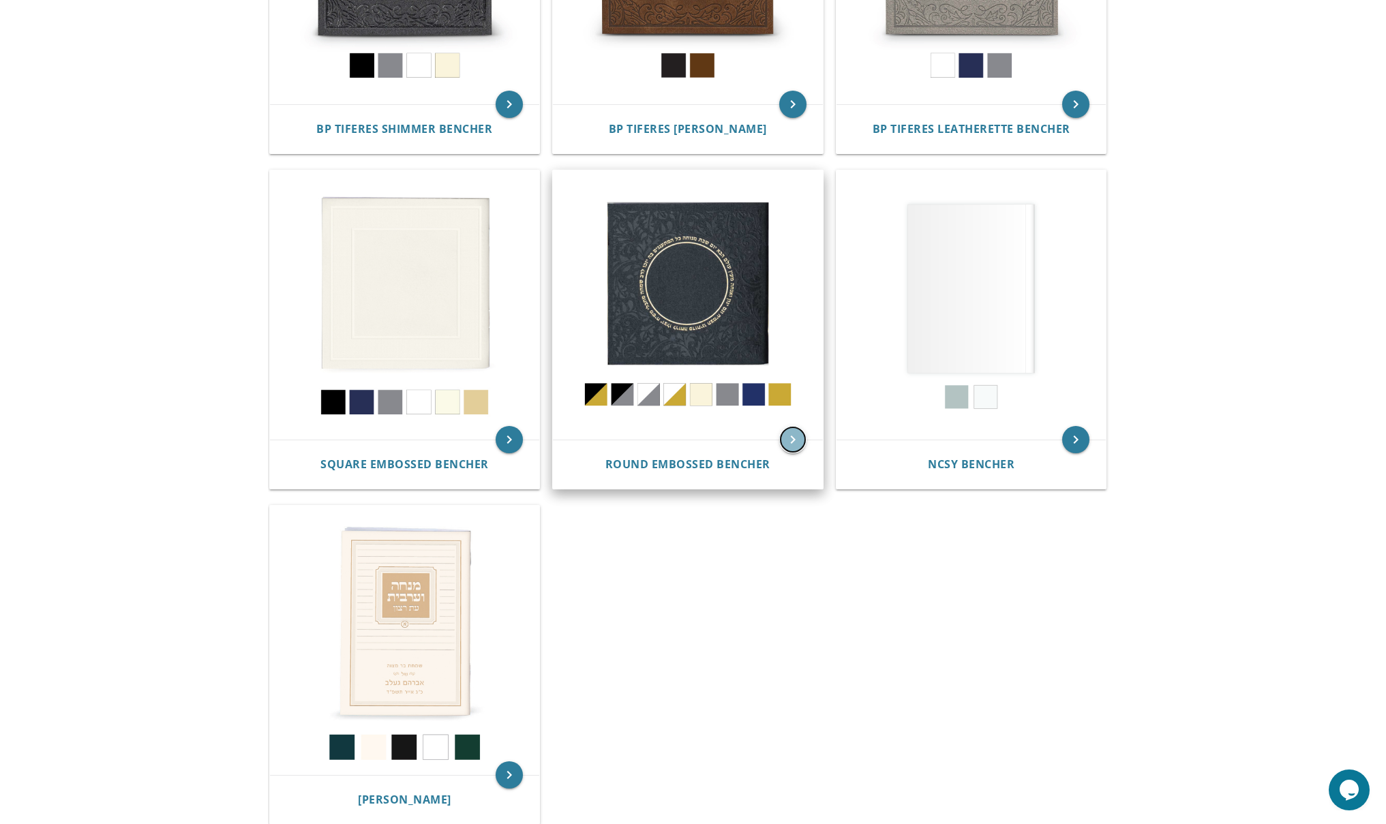
click at [798, 437] on icon "keyboard_arrow_right" at bounding box center [792, 439] width 27 height 27
click at [446, 560] on img at bounding box center [405, 641] width 270 height 270
click at [446, 557] on img at bounding box center [405, 641] width 270 height 270
click at [704, 324] on img at bounding box center [688, 305] width 270 height 270
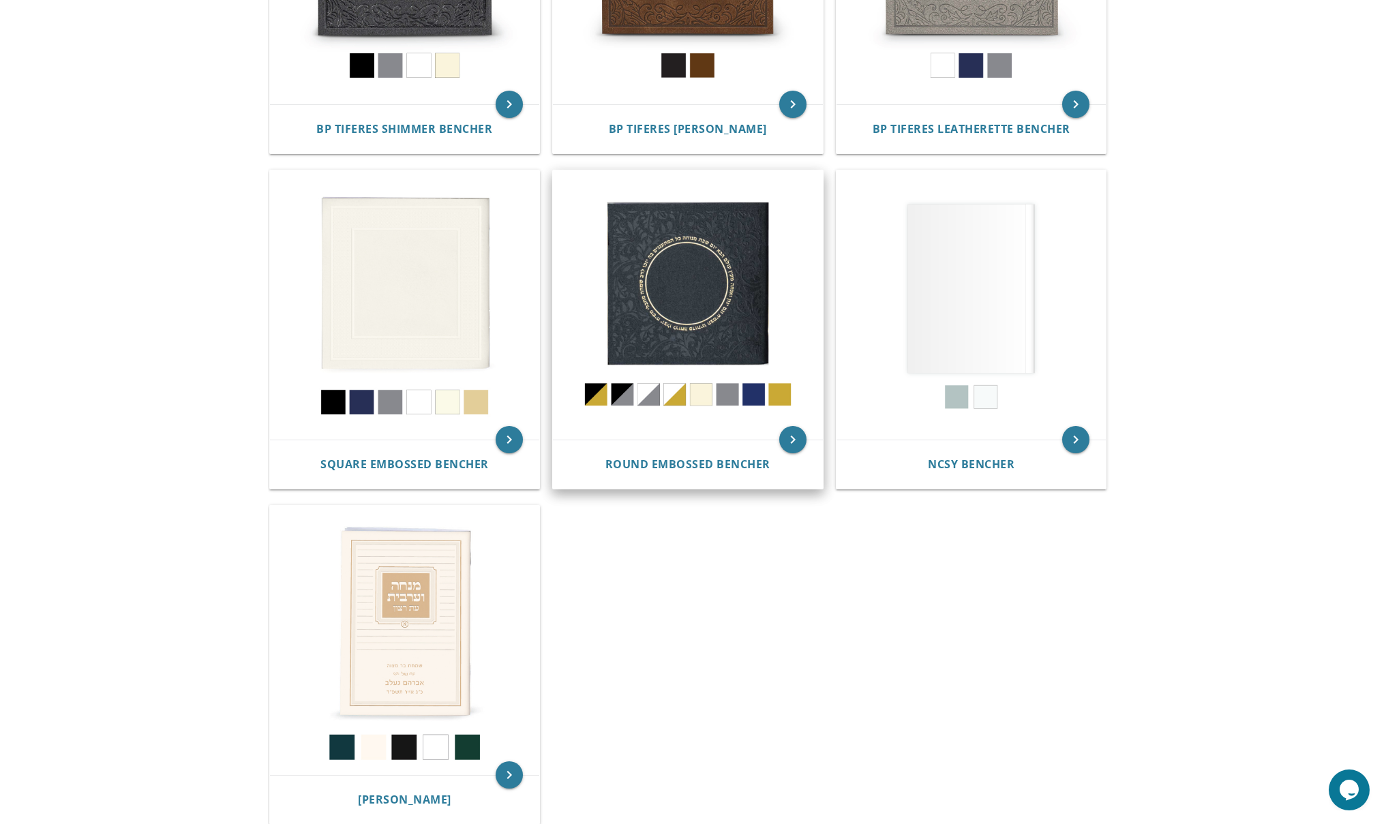
click at [684, 395] on img at bounding box center [688, 305] width 270 height 270
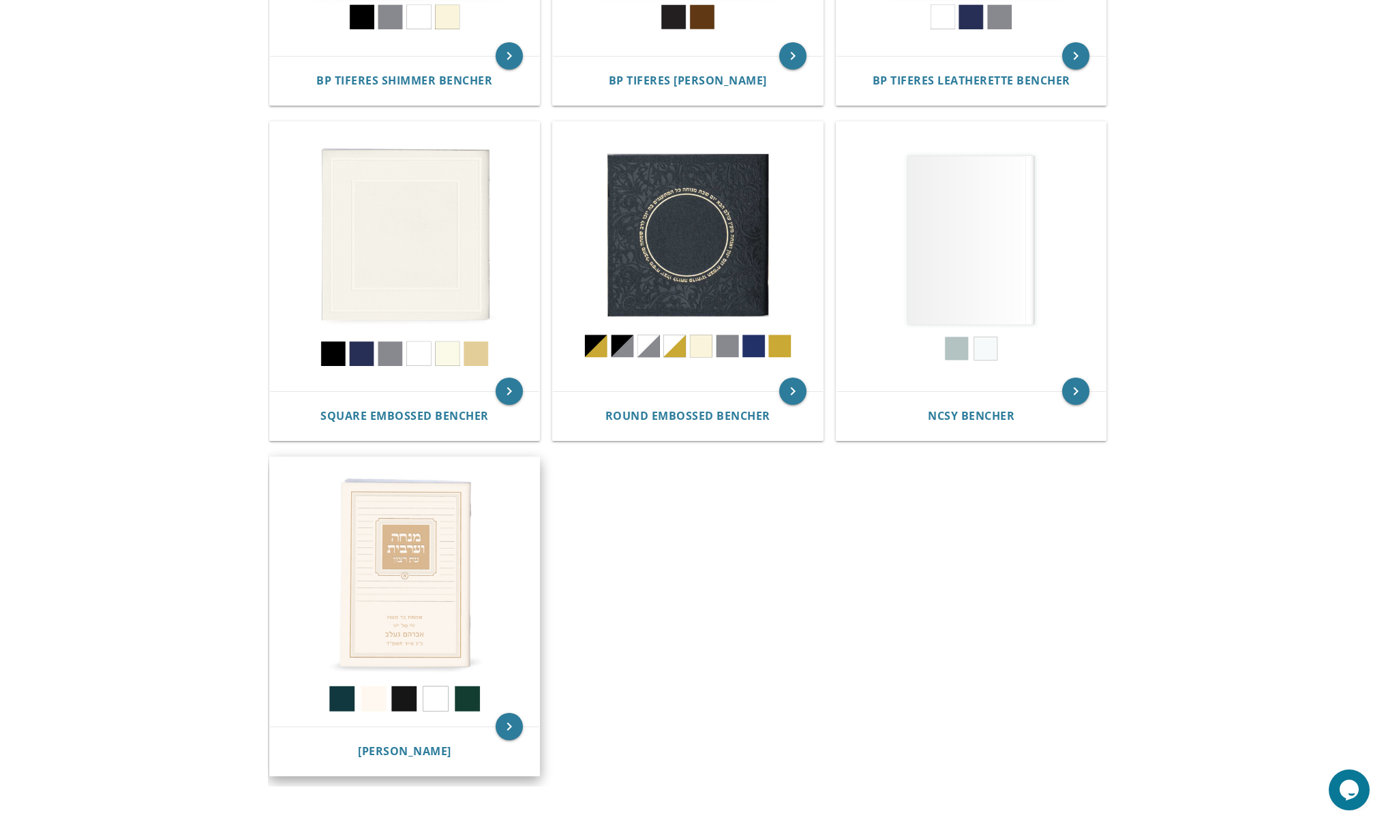
scroll to position [598, 0]
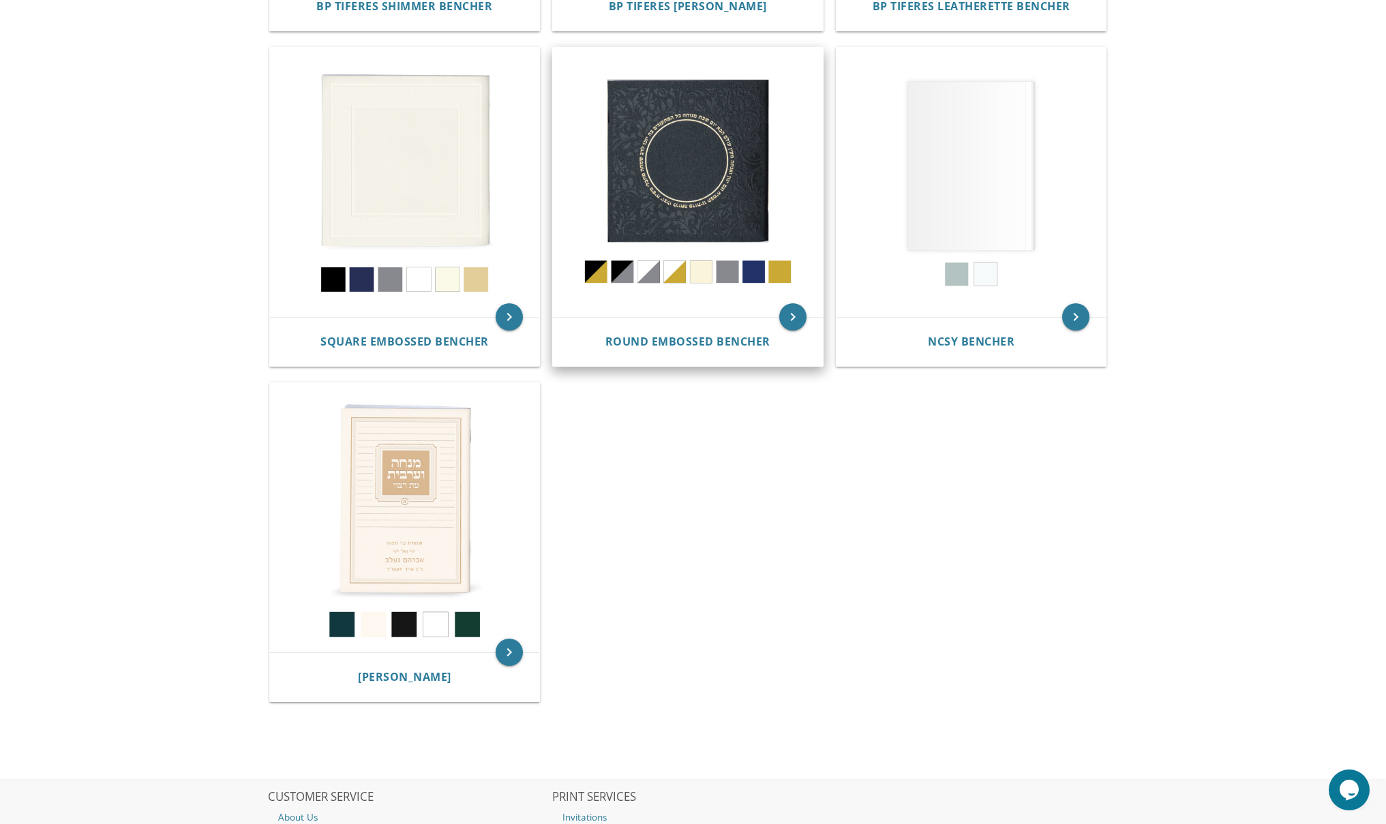
click at [724, 213] on img at bounding box center [688, 183] width 270 height 270
click at [736, 228] on img at bounding box center [688, 183] width 270 height 270
click at [708, 266] on img at bounding box center [688, 183] width 270 height 270
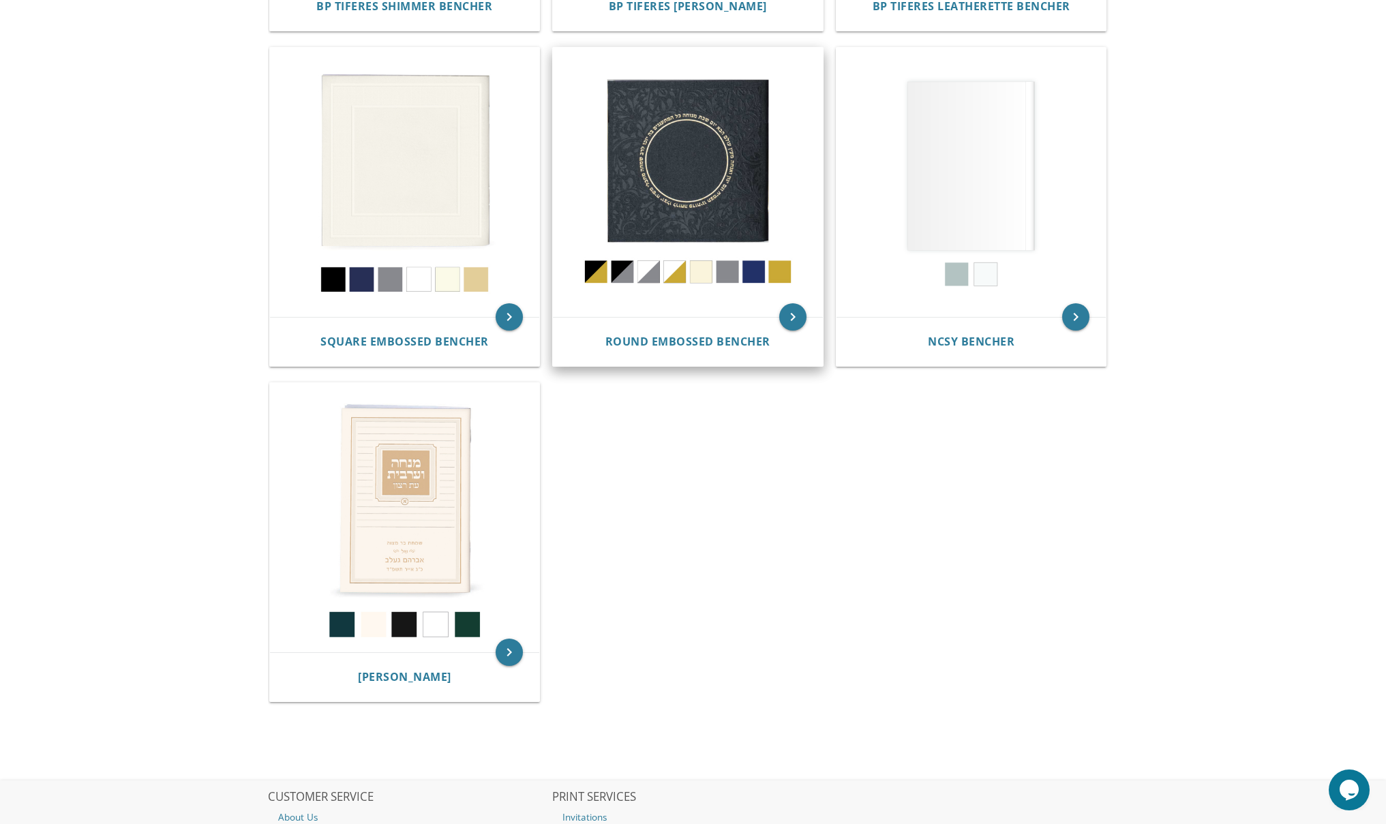
click at [633, 271] on img at bounding box center [688, 183] width 270 height 270
click at [796, 326] on icon "keyboard_arrow_right" at bounding box center [792, 316] width 27 height 27
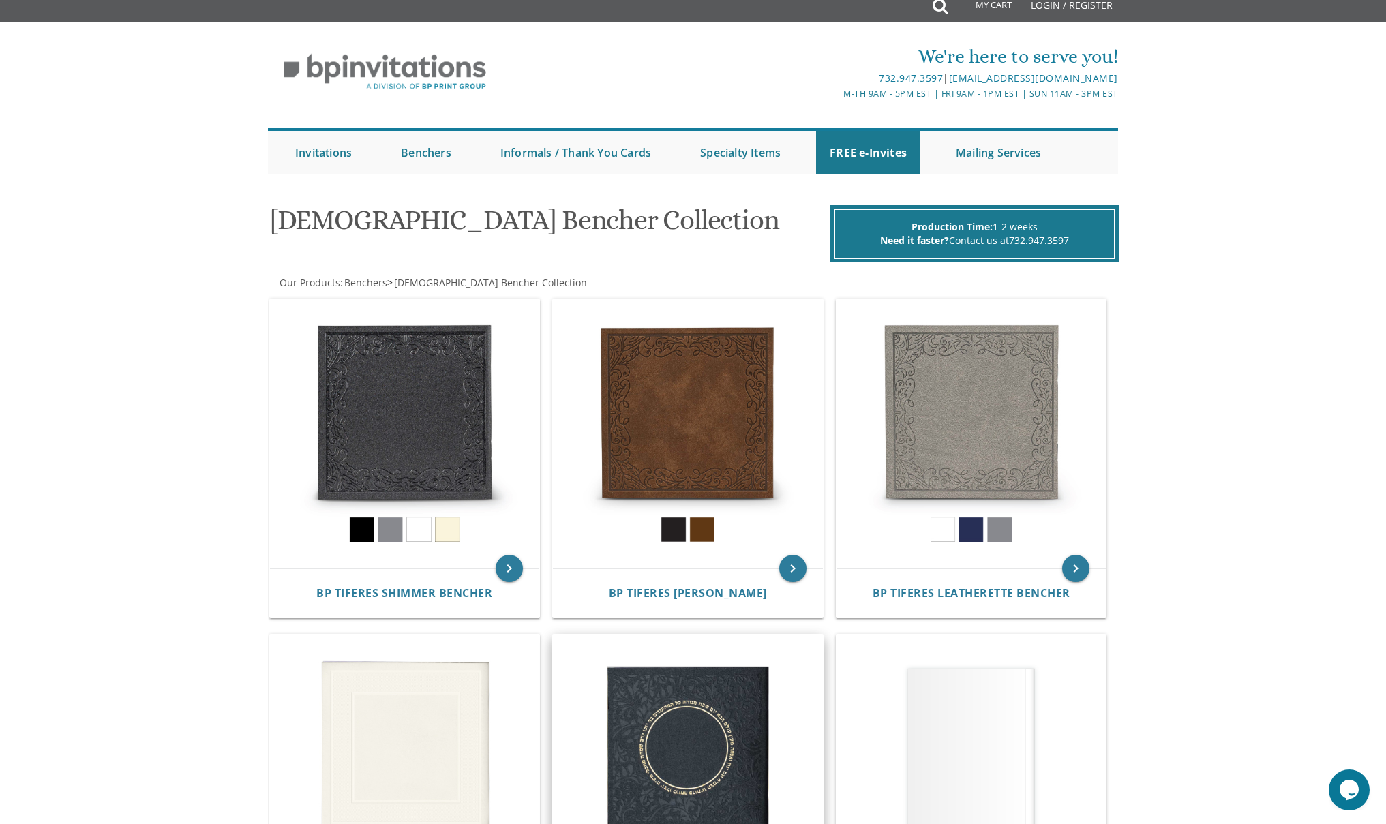
scroll to position [0, 0]
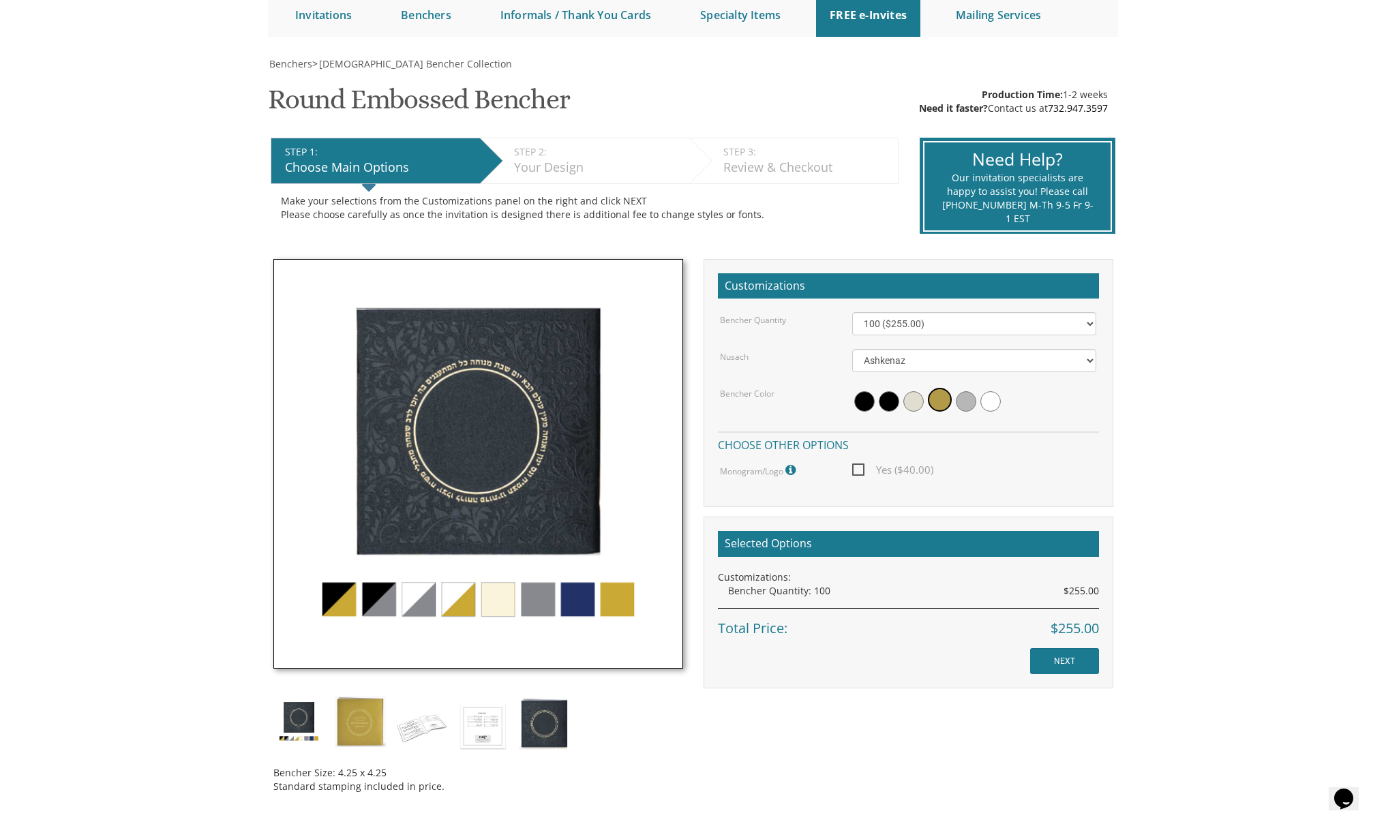
scroll to position [210, 0]
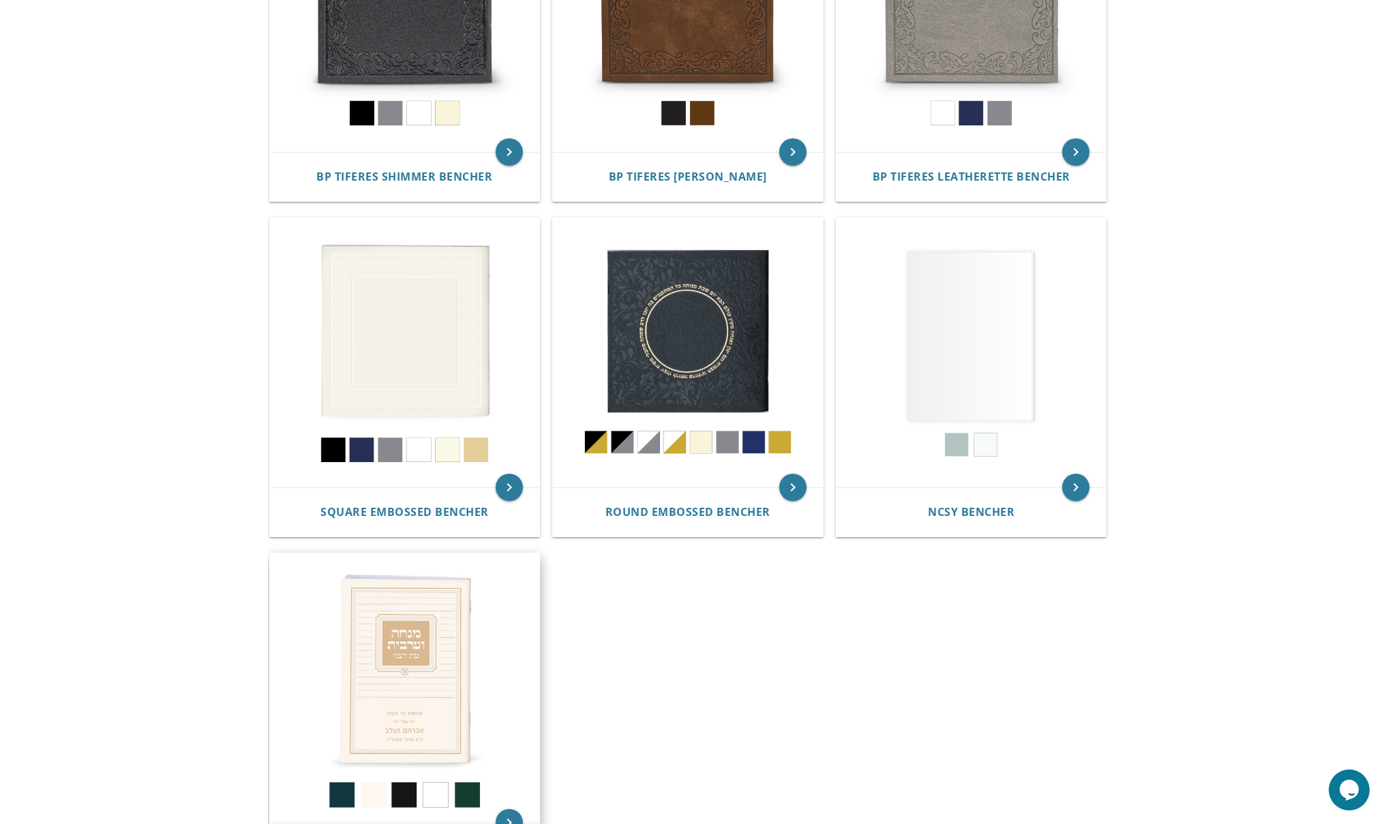
scroll to position [509, 0]
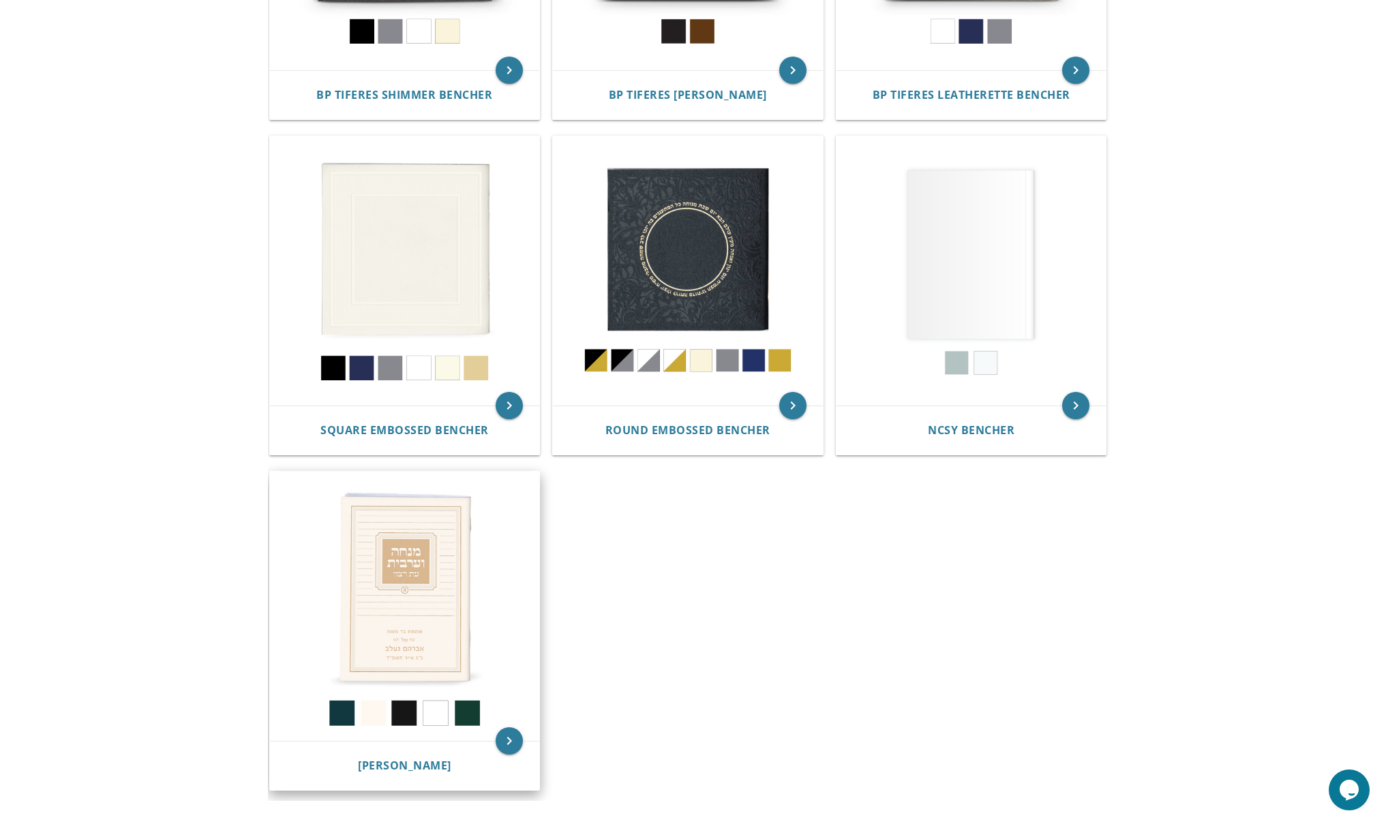
click at [430, 645] on img at bounding box center [405, 607] width 270 height 270
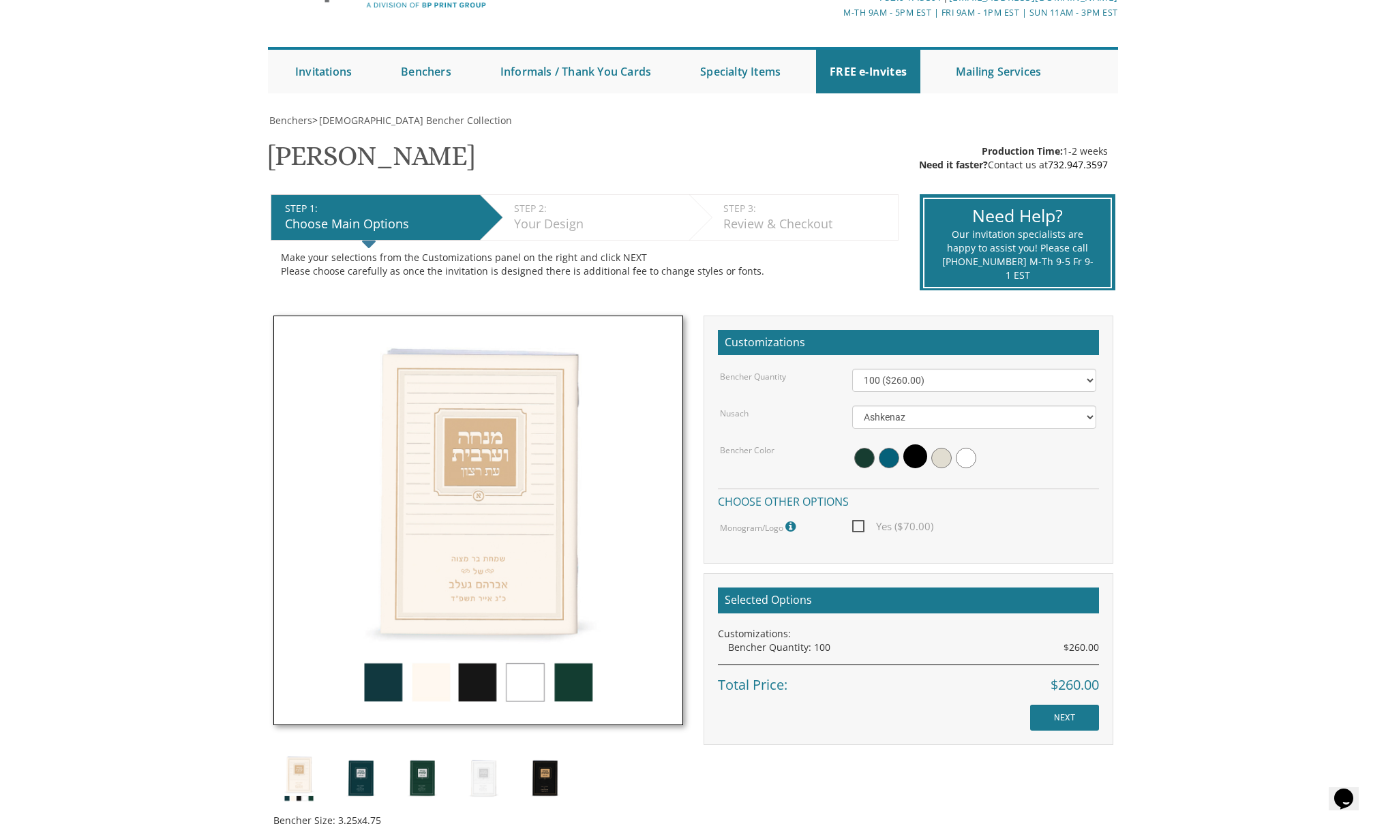
scroll to position [244, 0]
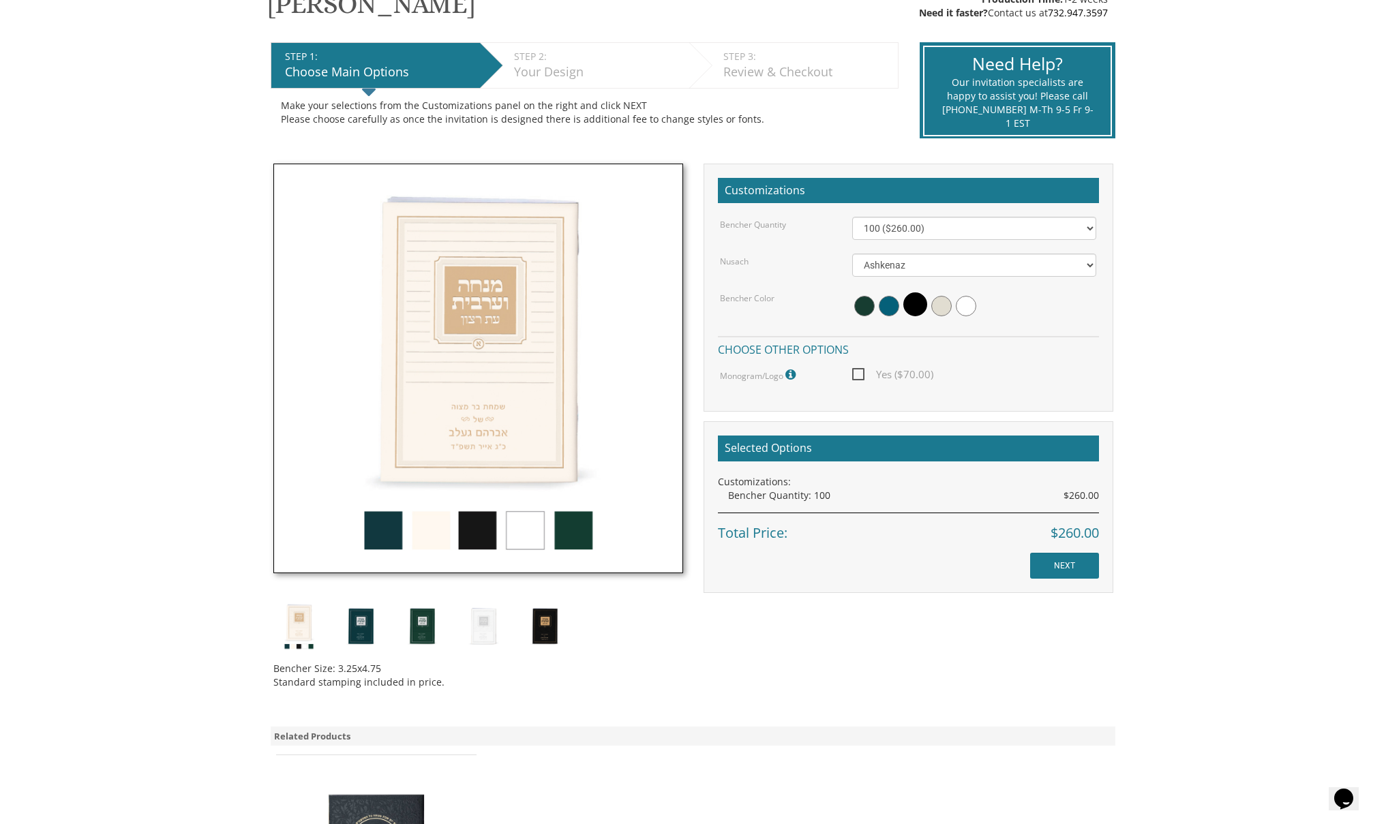
click at [491, 520] on img at bounding box center [478, 369] width 410 height 410
click at [488, 521] on img at bounding box center [478, 369] width 410 height 410
click at [549, 633] on img at bounding box center [544, 626] width 51 height 51
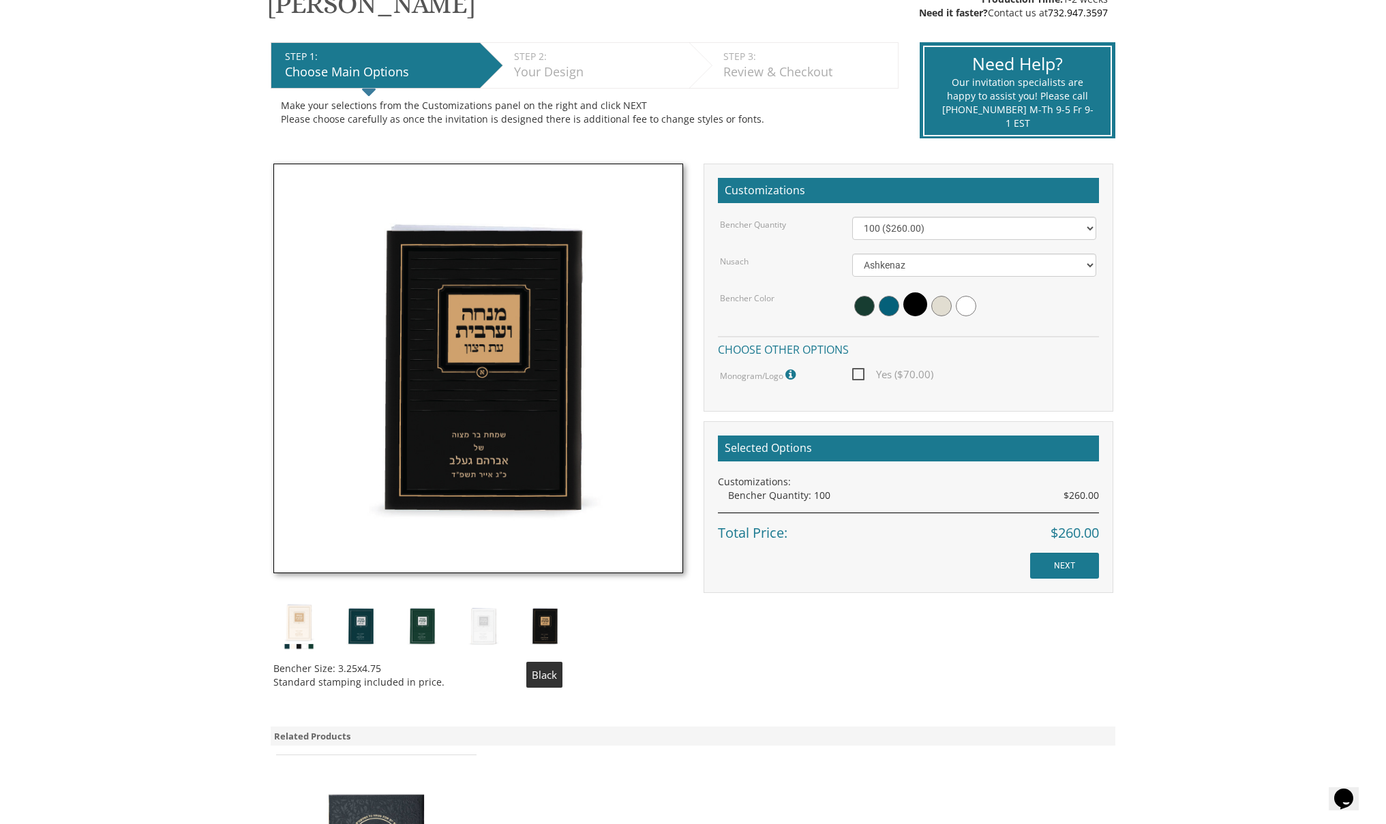
click at [521, 637] on img at bounding box center [544, 626] width 51 height 51
click at [442, 620] on img at bounding box center [421, 626] width 51 height 51
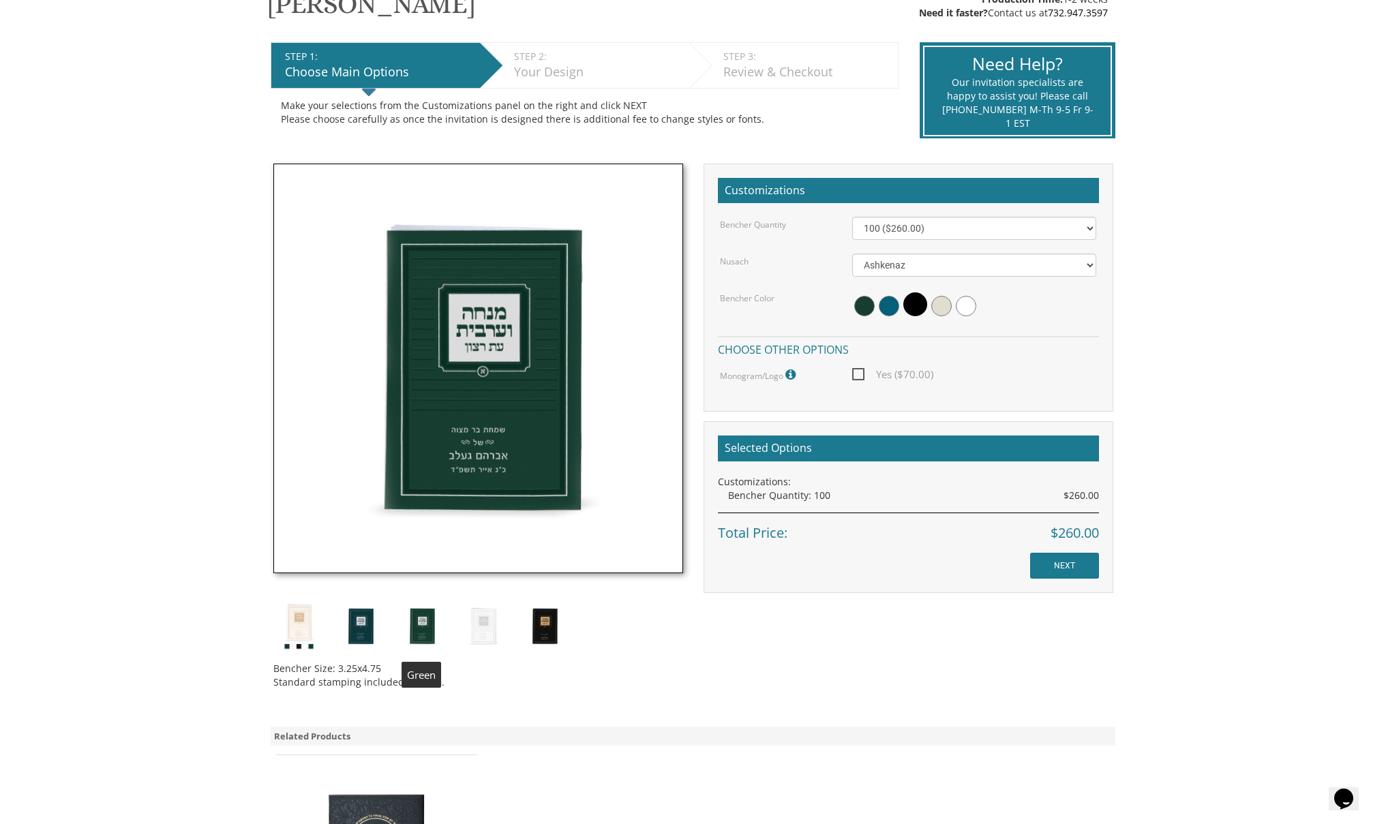
click at [390, 631] on div "Bencher Size: 3.25x4.75 Standard stamping included in price." at bounding box center [478, 432] width 430 height 536
click at [366, 625] on img at bounding box center [360, 626] width 51 height 51
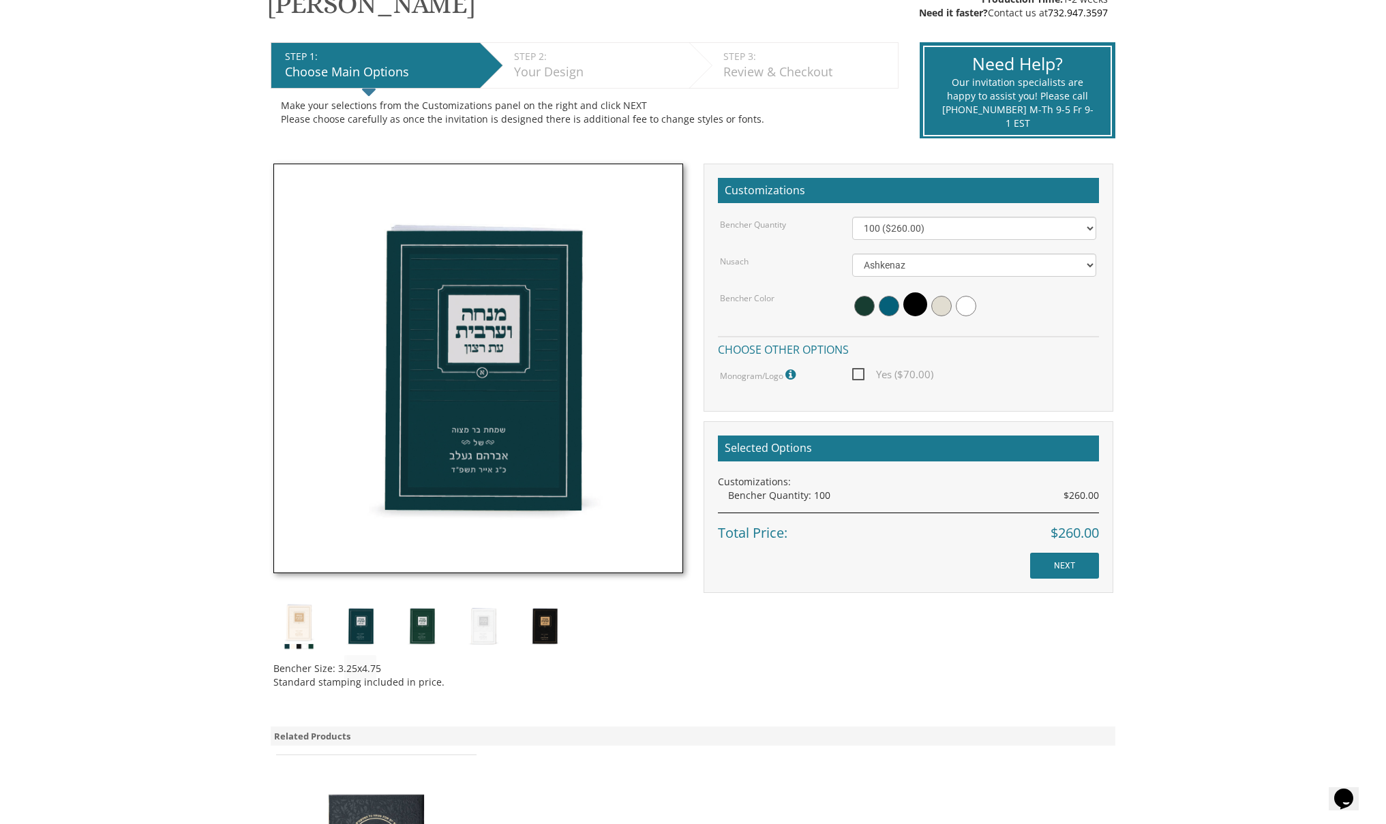
click at [333, 627] on div "Bencher Size: 3.25x4.75 Standard stamping included in price." at bounding box center [478, 432] width 430 height 536
click at [307, 628] on img at bounding box center [298, 626] width 51 height 51
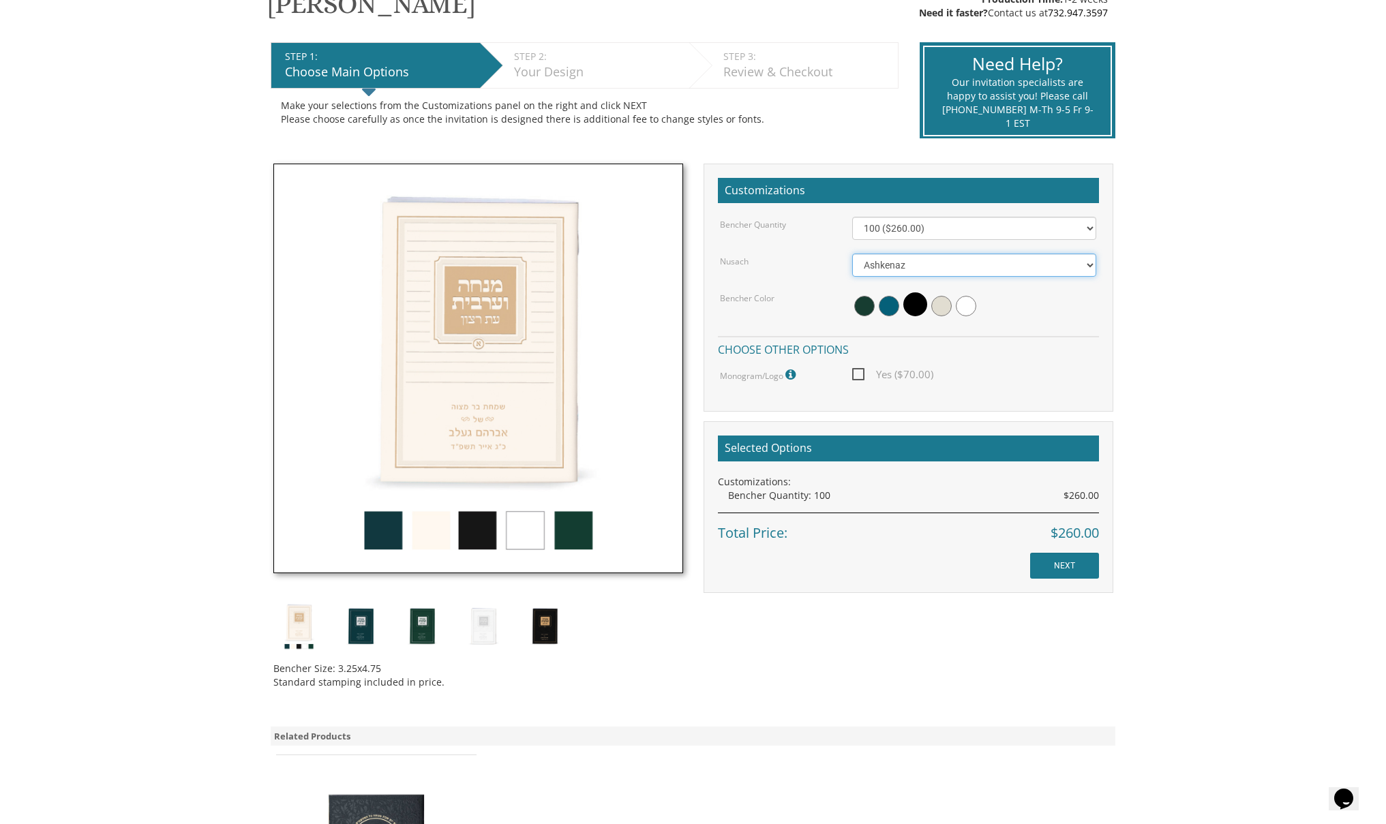
click at [908, 264] on select "Ashkenaz Edut Mizrach Sefard" at bounding box center [974, 265] width 244 height 23
select select "Sefard"
click at [520, 333] on img at bounding box center [478, 369] width 410 height 410
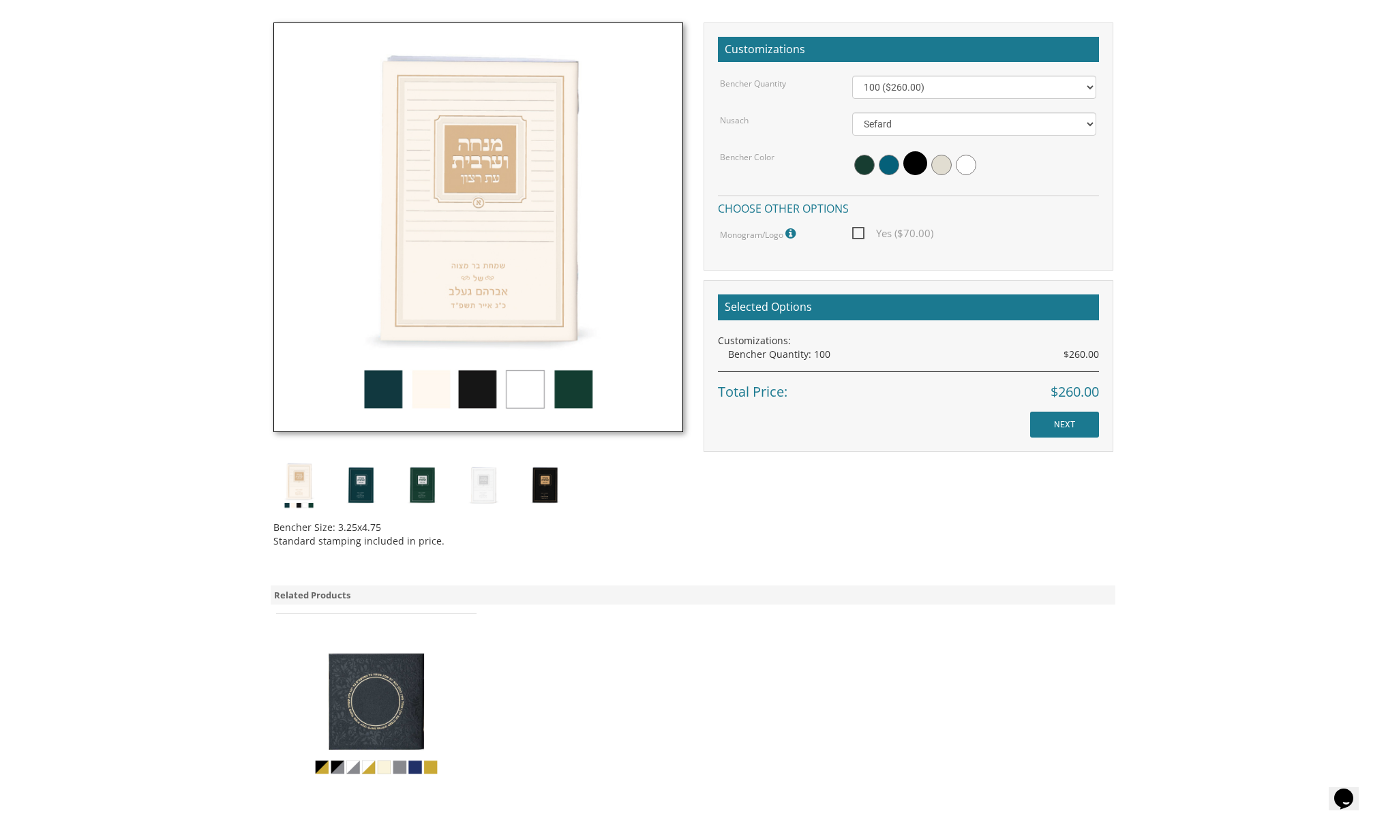
scroll to position [625, 0]
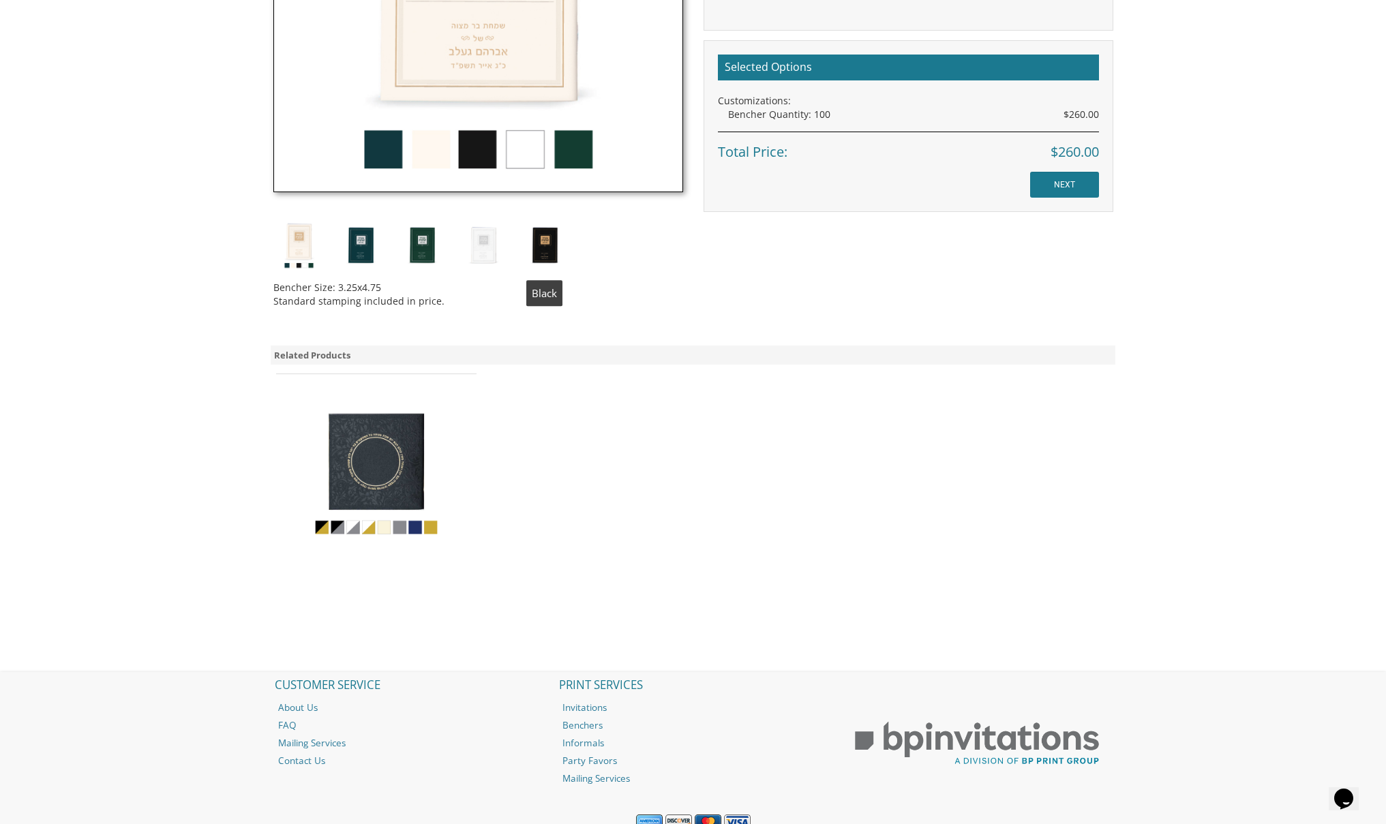
click at [545, 241] on img at bounding box center [544, 244] width 51 height 51
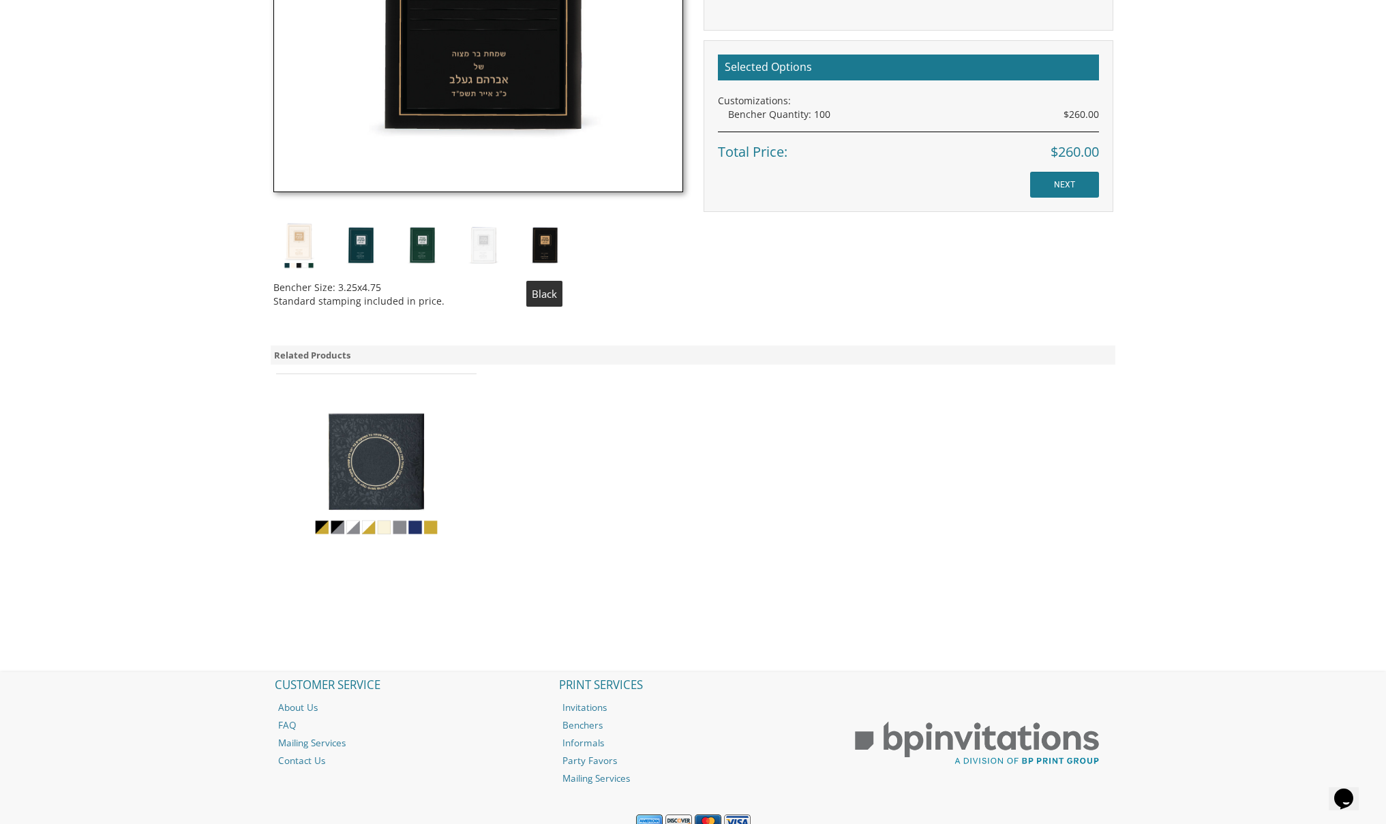
click at [516, 226] on div "Bencher Size: 3.25x4.75 Standard stamping included in price." at bounding box center [478, 51] width 430 height 536
click at [509, 232] on div "Bencher Size: 3.25x4.75 Standard stamping included in price." at bounding box center [478, 51] width 430 height 536
click at [489, 241] on img at bounding box center [482, 244] width 51 height 51
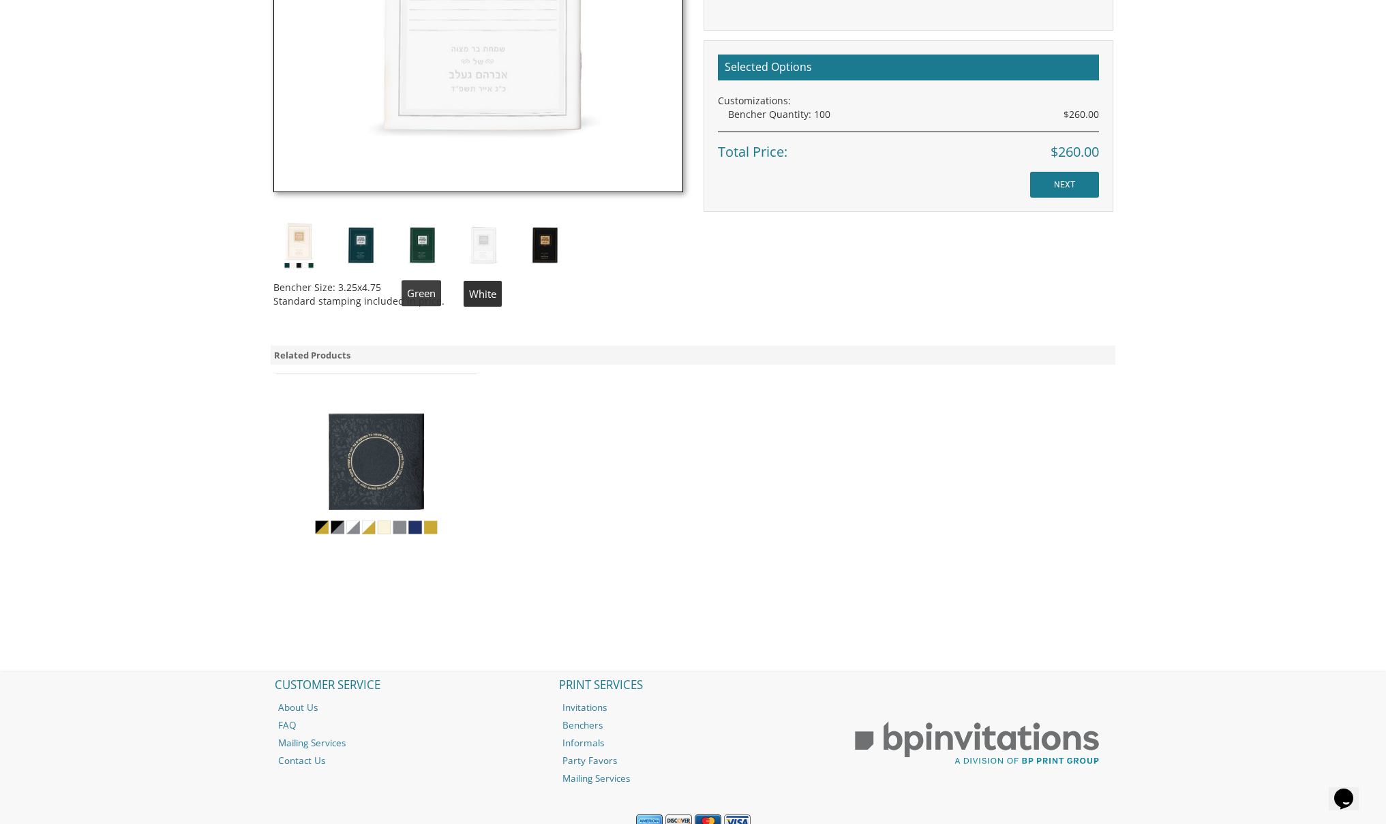
click at [426, 241] on img at bounding box center [421, 244] width 51 height 51
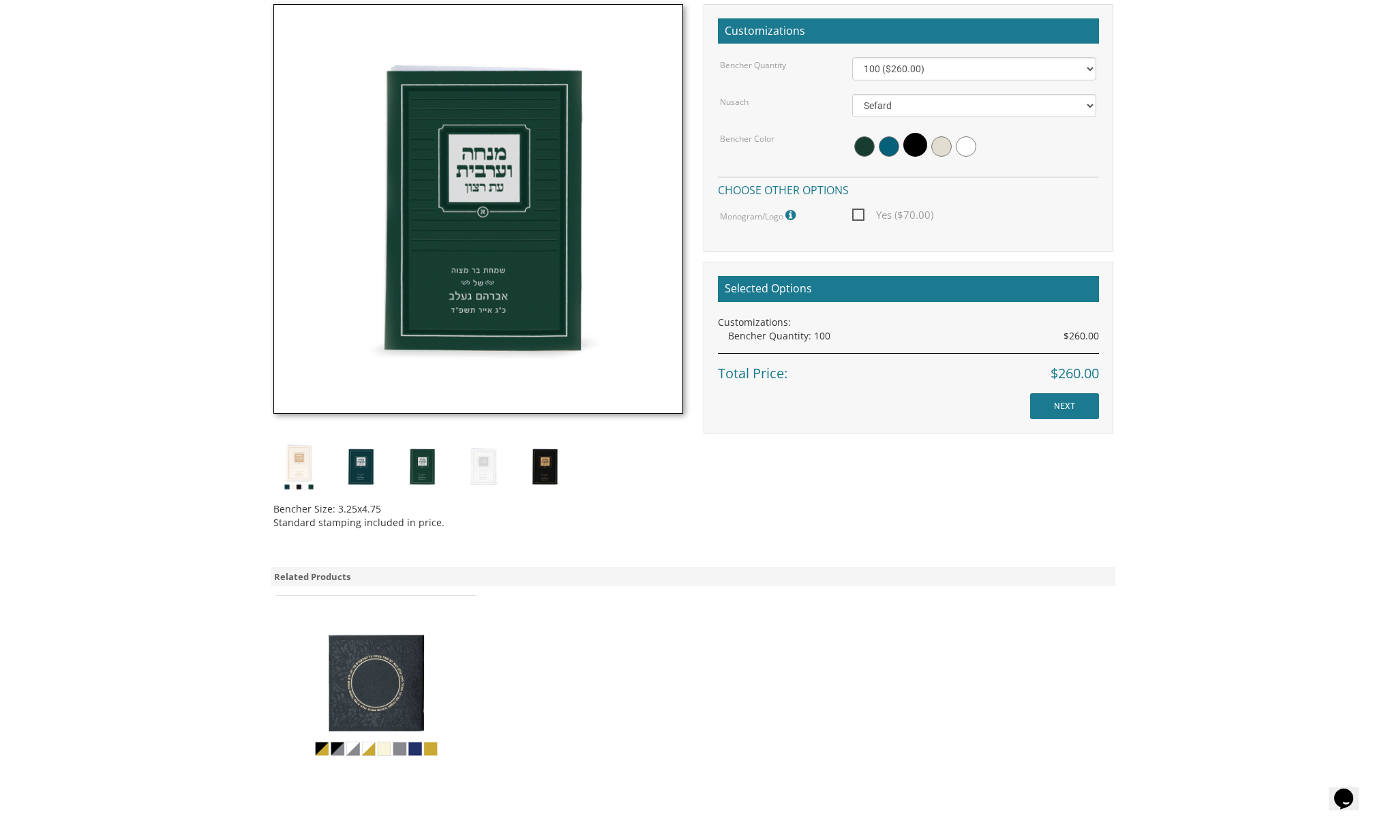
scroll to position [335, 0]
